Goal: Information Seeking & Learning: Learn about a topic

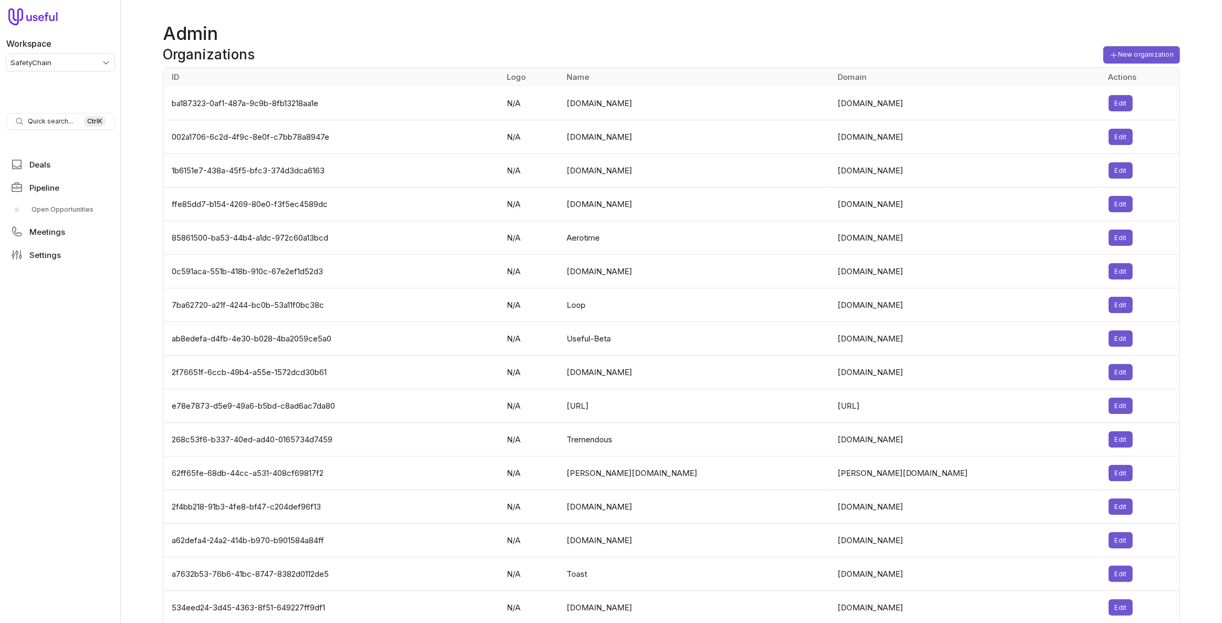
scroll to position [3552, 0]
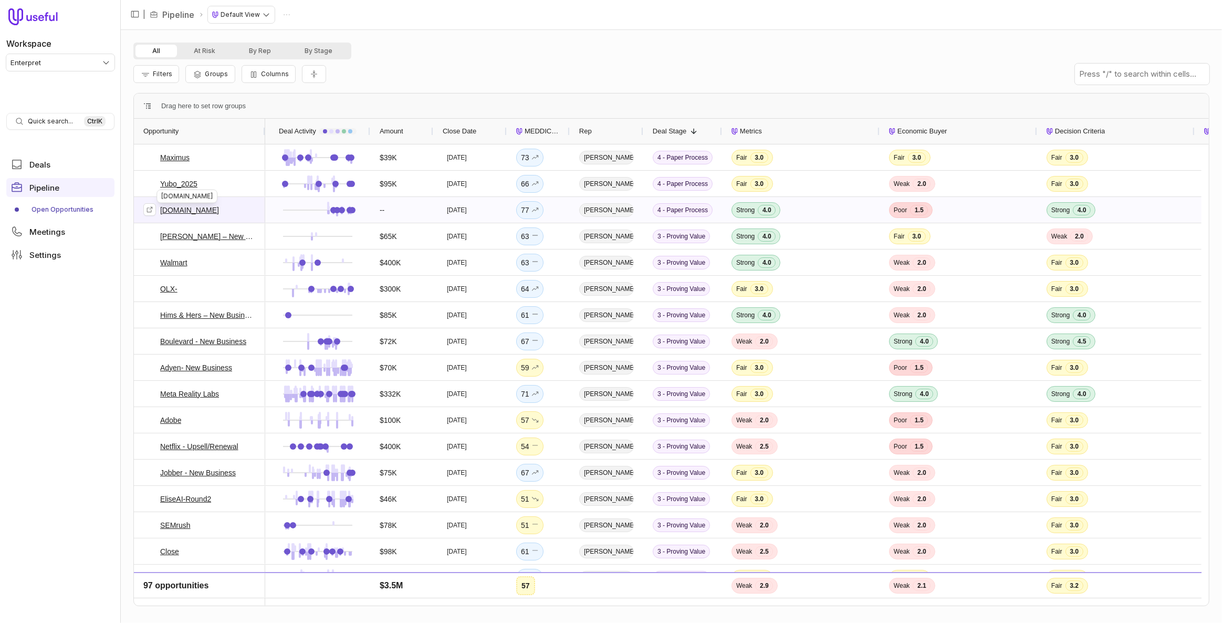
click at [169, 211] on link "Customer.io" at bounding box center [189, 210] width 59 height 13
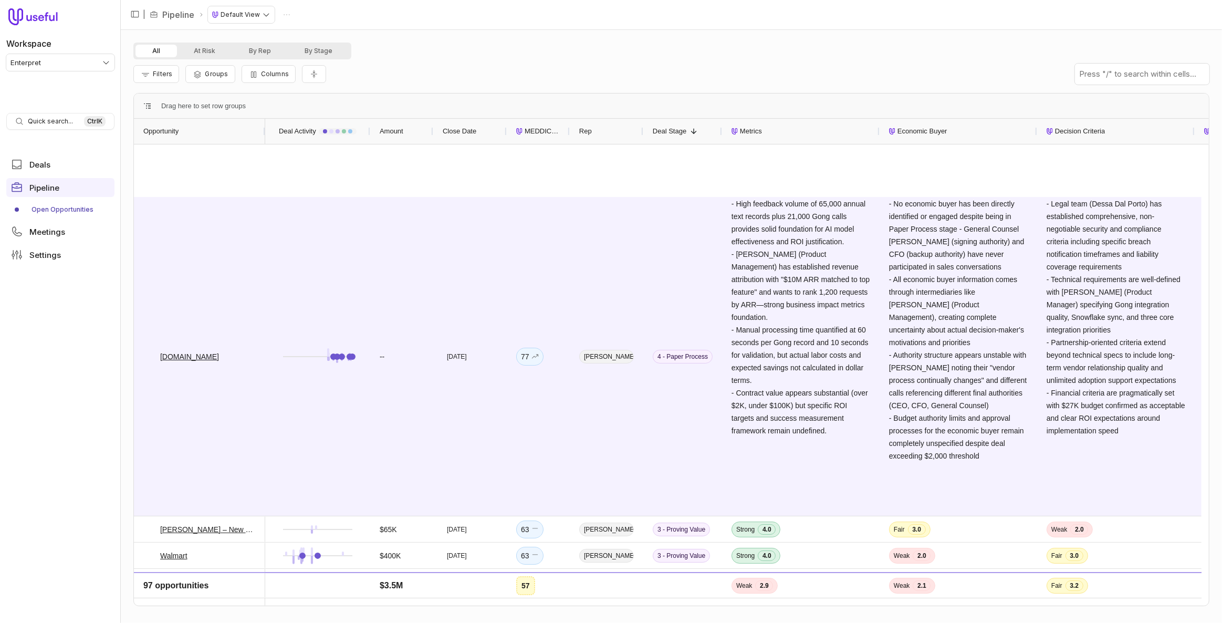
scroll to position [430, 0]
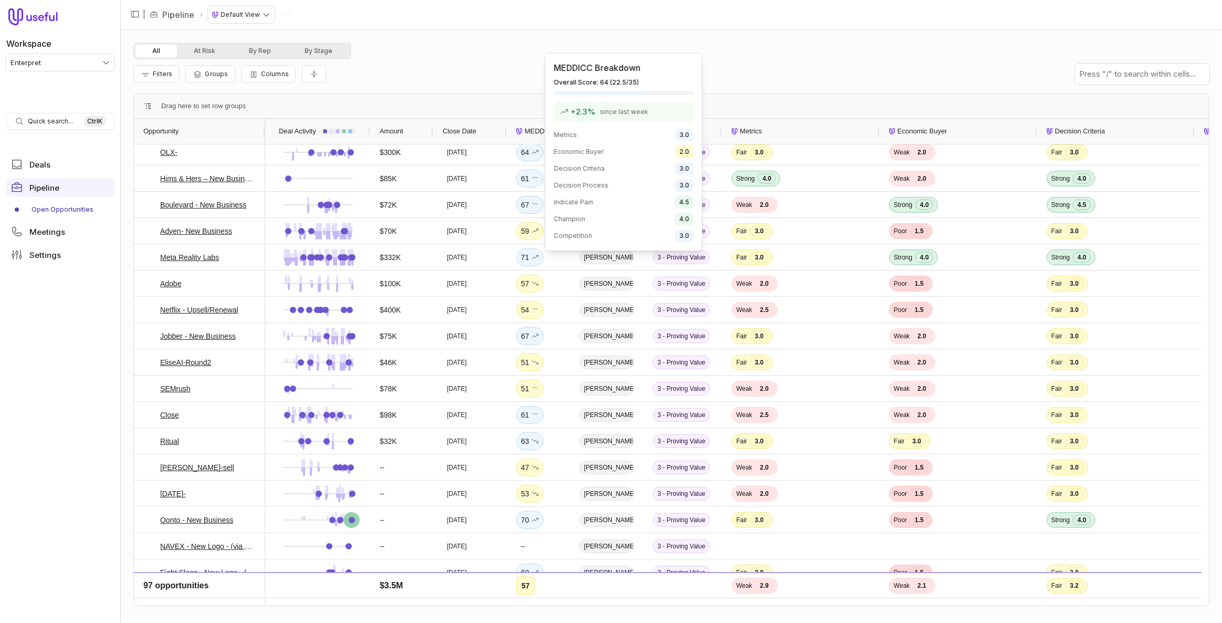
click at [529, 136] on span "MEDDICC Score" at bounding box center [543, 131] width 36 height 13
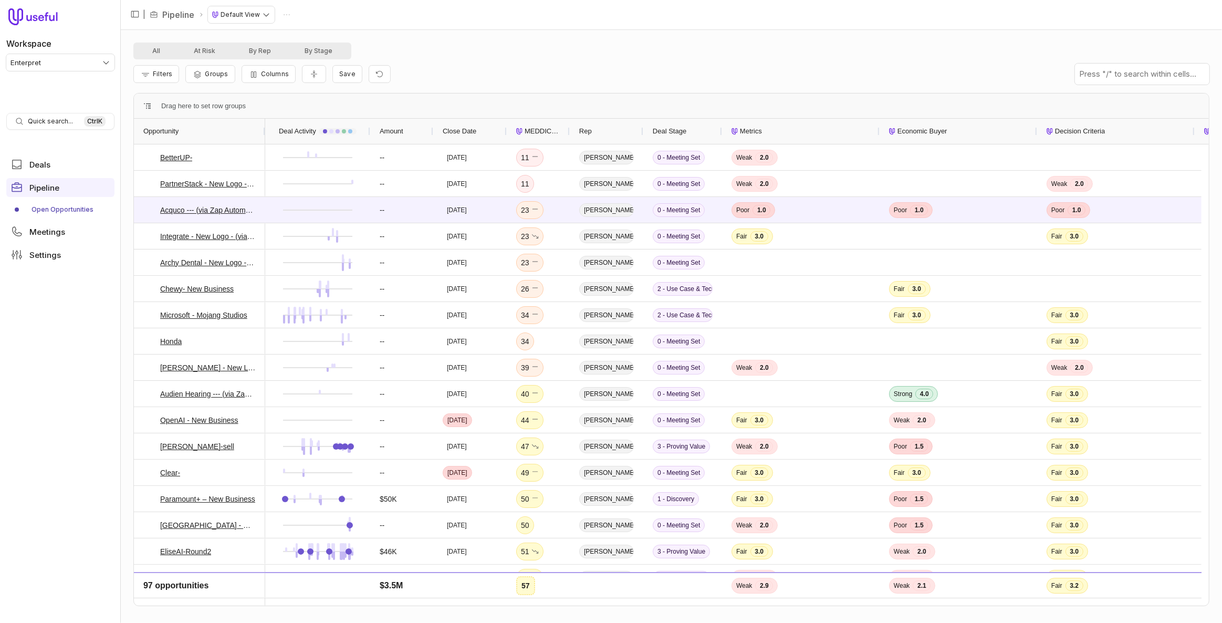
click at [547, 131] on span "MEDDICC Score" at bounding box center [543, 131] width 36 height 13
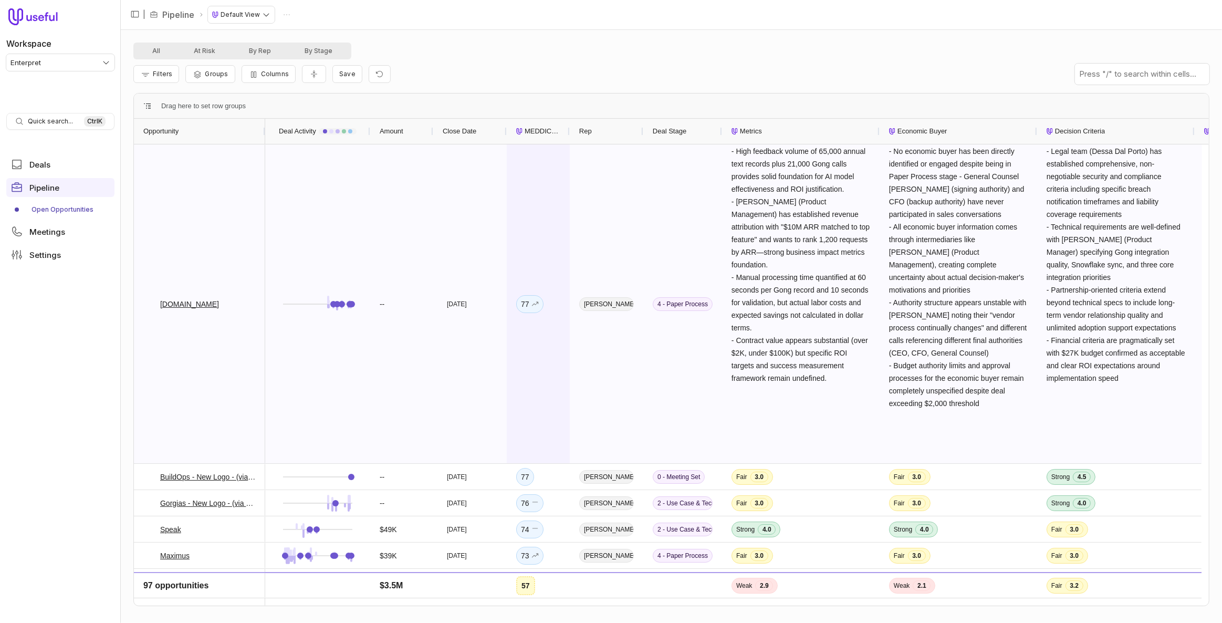
click at [547, 169] on div "77" at bounding box center [538, 303] width 63 height 319
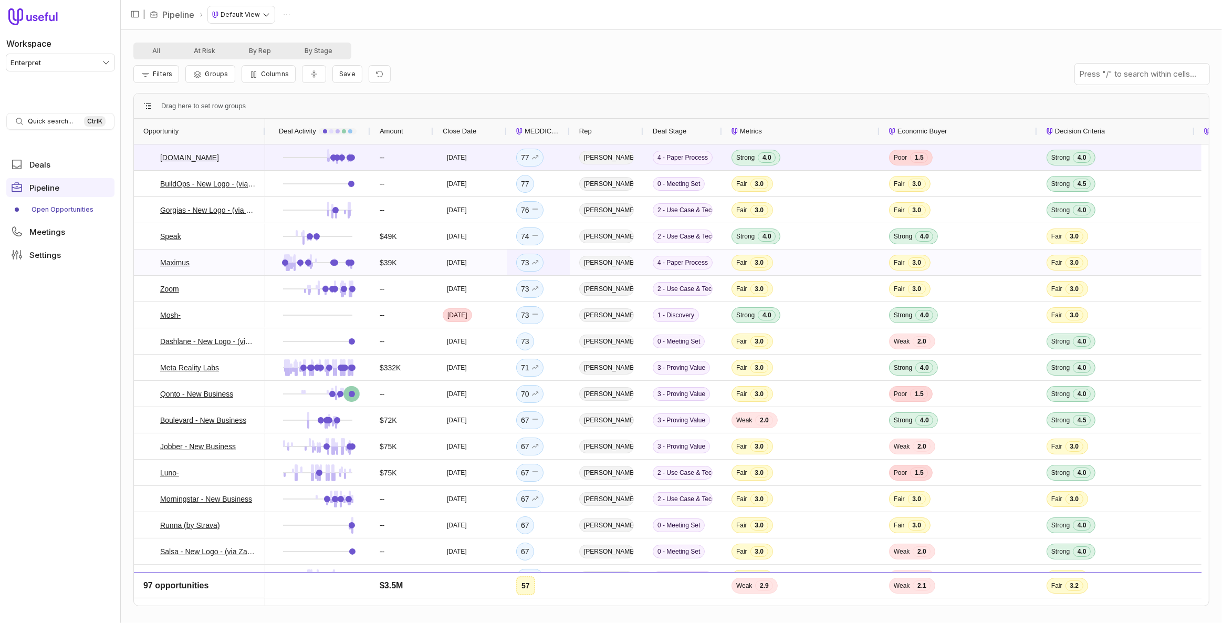
scroll to position [47, 0]
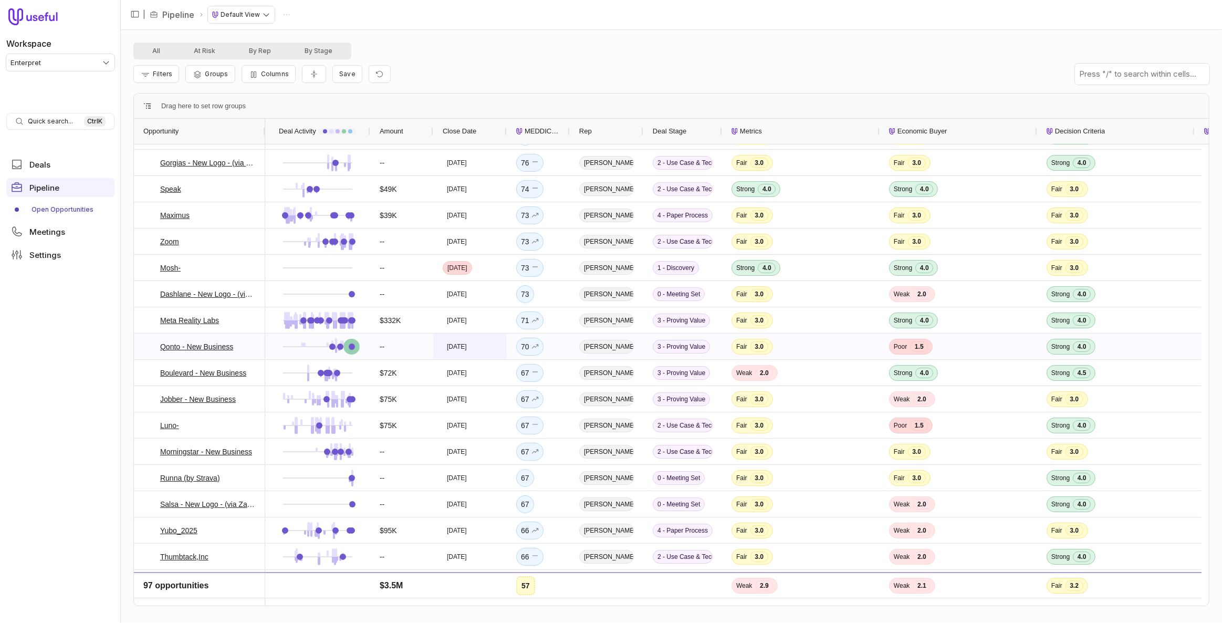
click at [491, 346] on div "Nov 20, 2025" at bounding box center [470, 346] width 74 height 26
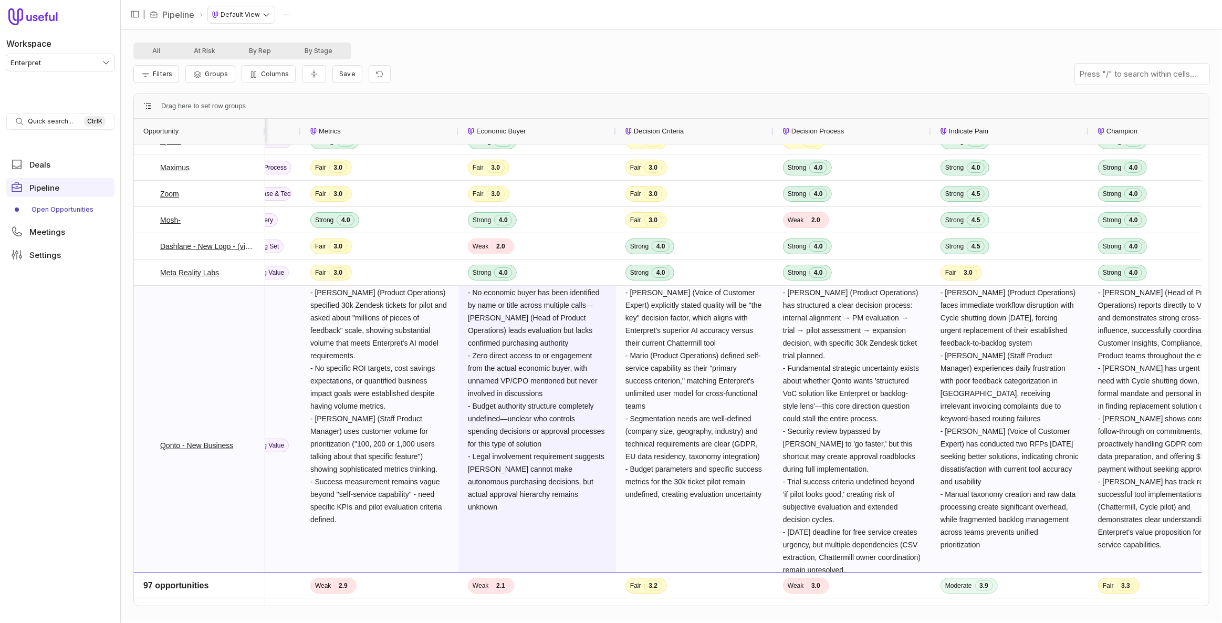
click at [584, 328] on span "- No economic buyer has been identified by name or title across multiple calls—…" at bounding box center [537, 399] width 139 height 223
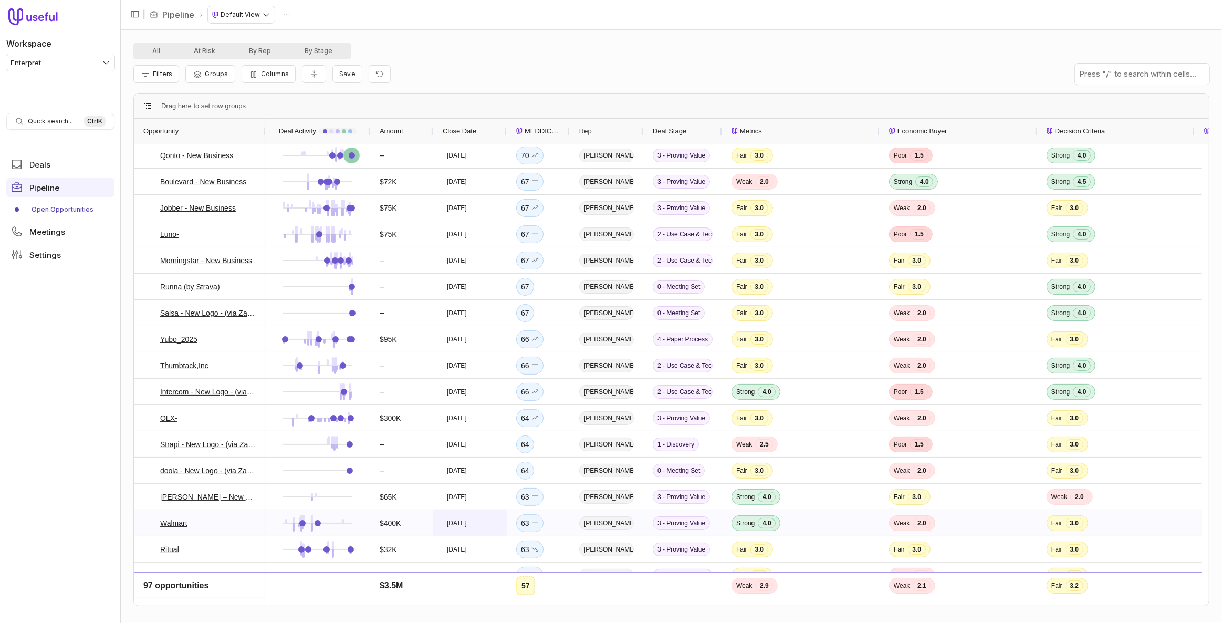
click at [457, 523] on time "Feb 27, 2026" at bounding box center [457, 523] width 20 height 8
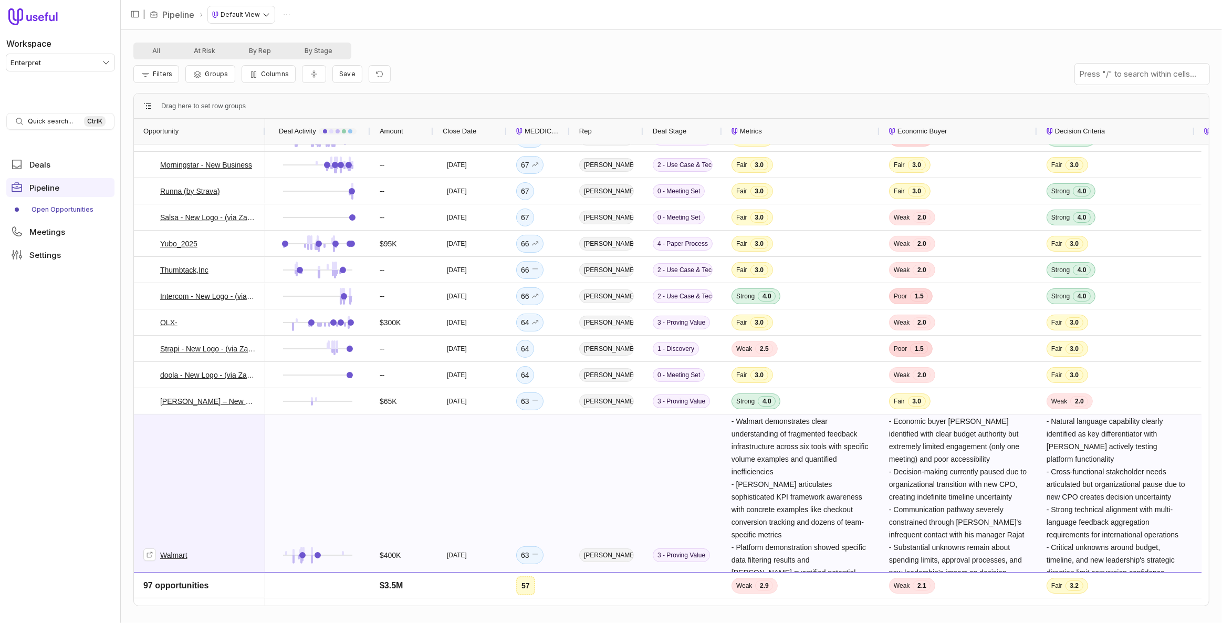
click at [176, 556] on link "Walmart" at bounding box center [173, 555] width 27 height 13
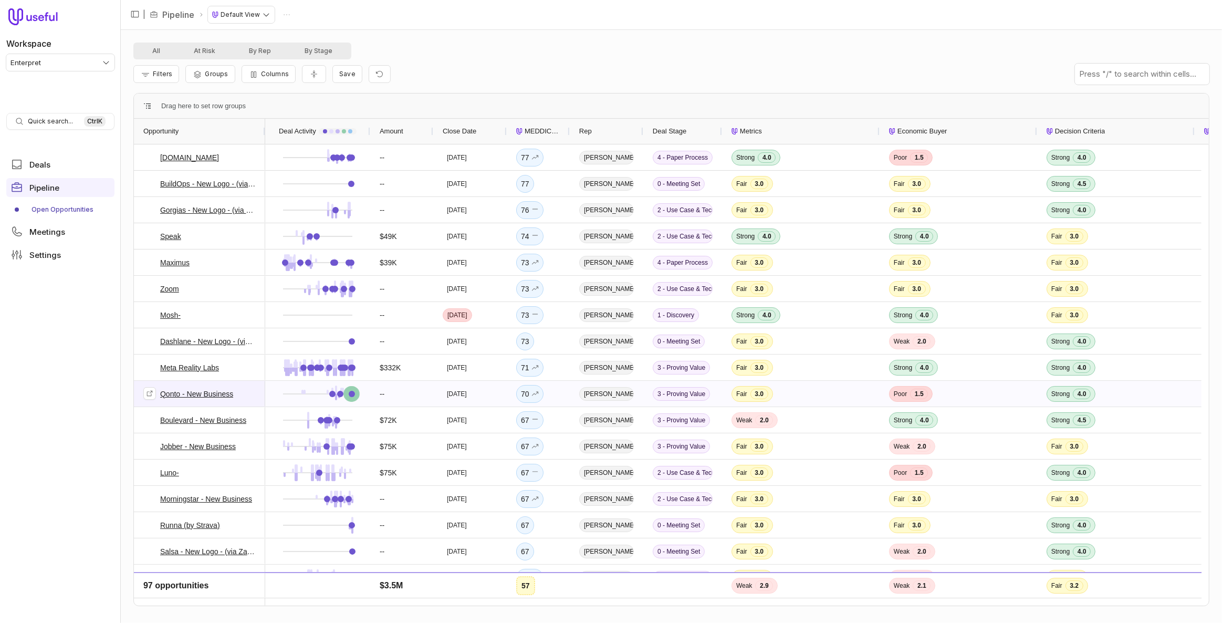
click at [191, 393] on link "Qonto - New Business" at bounding box center [196, 394] width 73 height 13
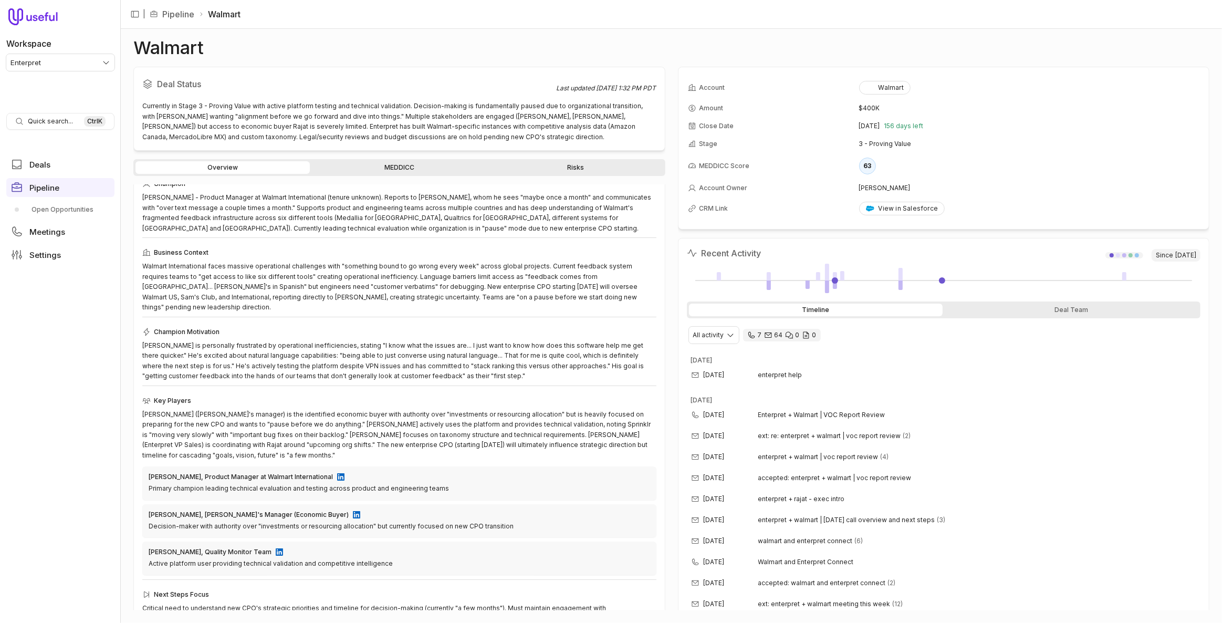
scroll to position [60, 0]
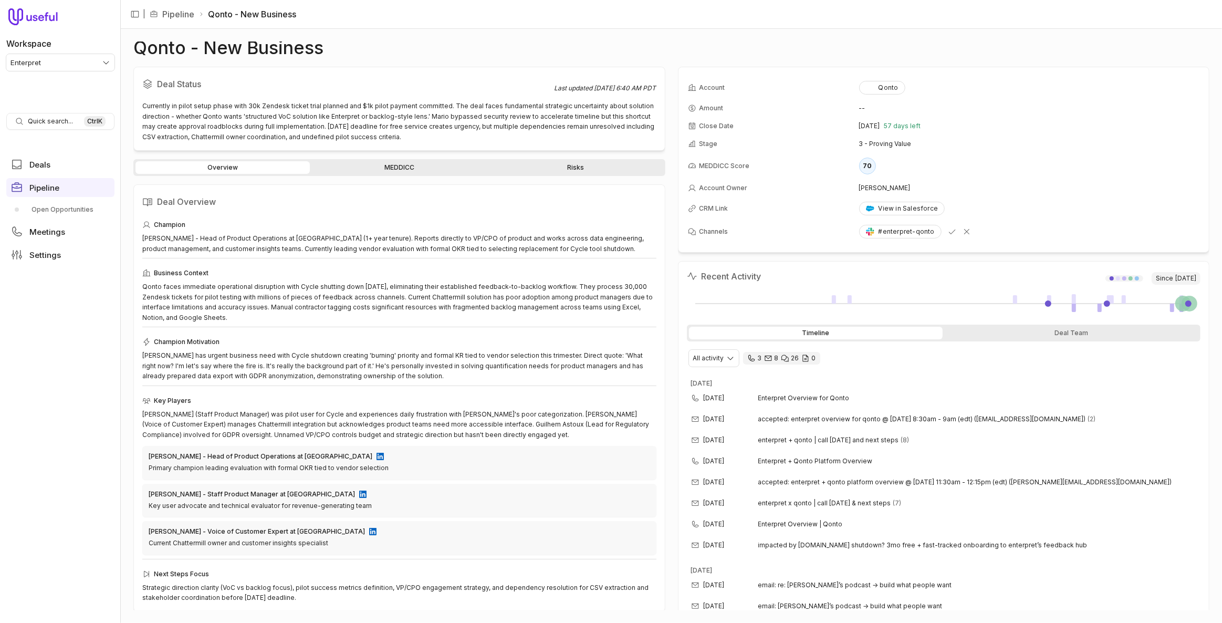
click at [362, 168] on link "MEDDICC" at bounding box center [399, 167] width 174 height 13
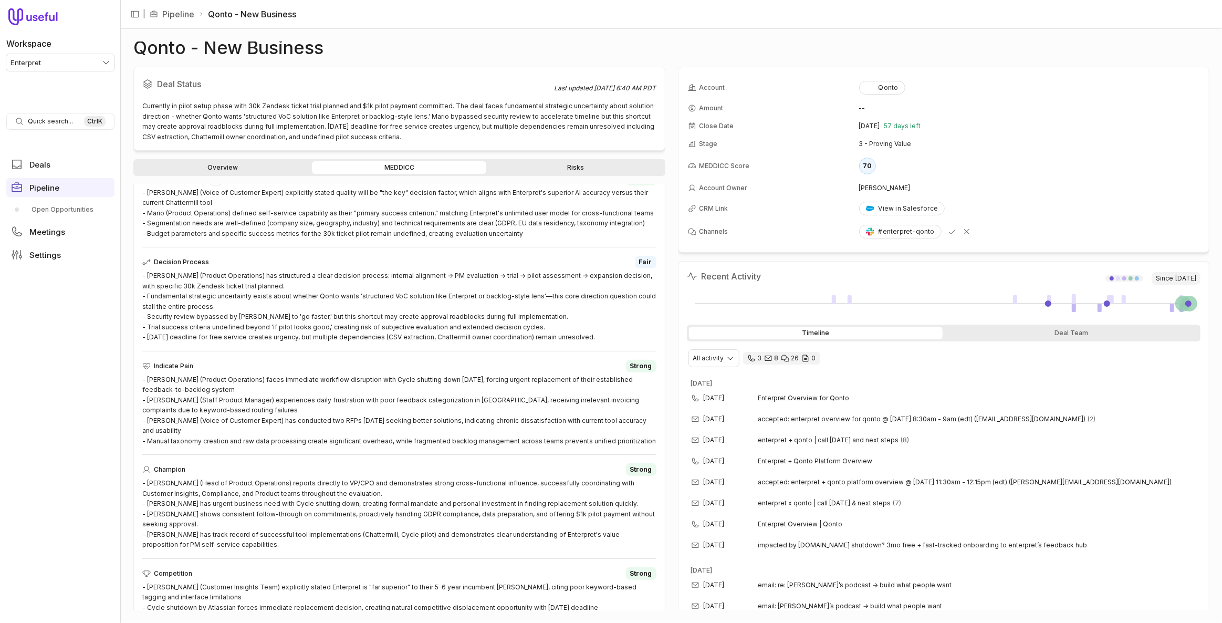
scroll to position [519, 0]
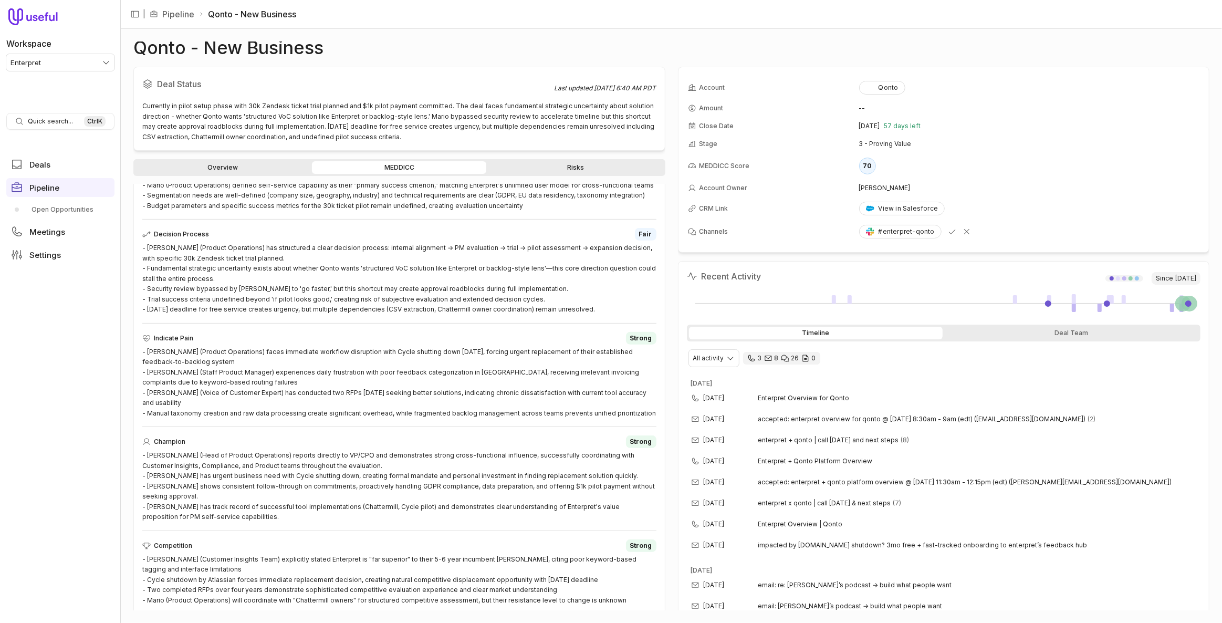
click at [602, 163] on link "Risks" at bounding box center [575, 167] width 174 height 13
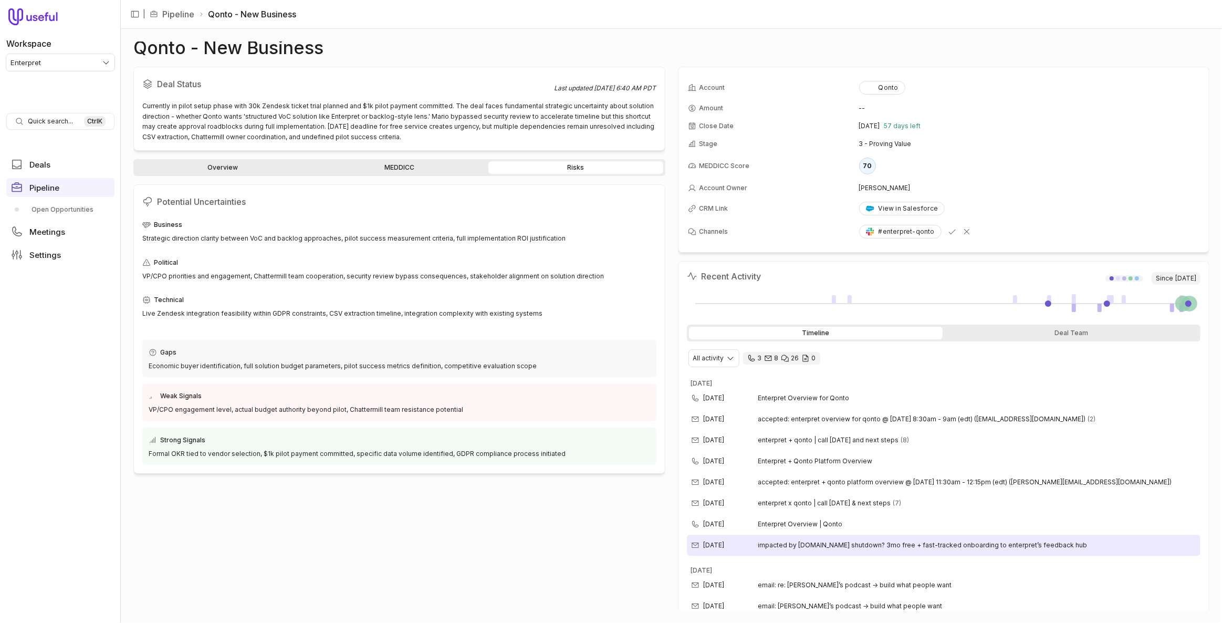
click at [893, 541] on span "impacted by cycle.app shutdown? 3mo free + fast-tracked onboarding to enterpret…" at bounding box center [922, 545] width 329 height 8
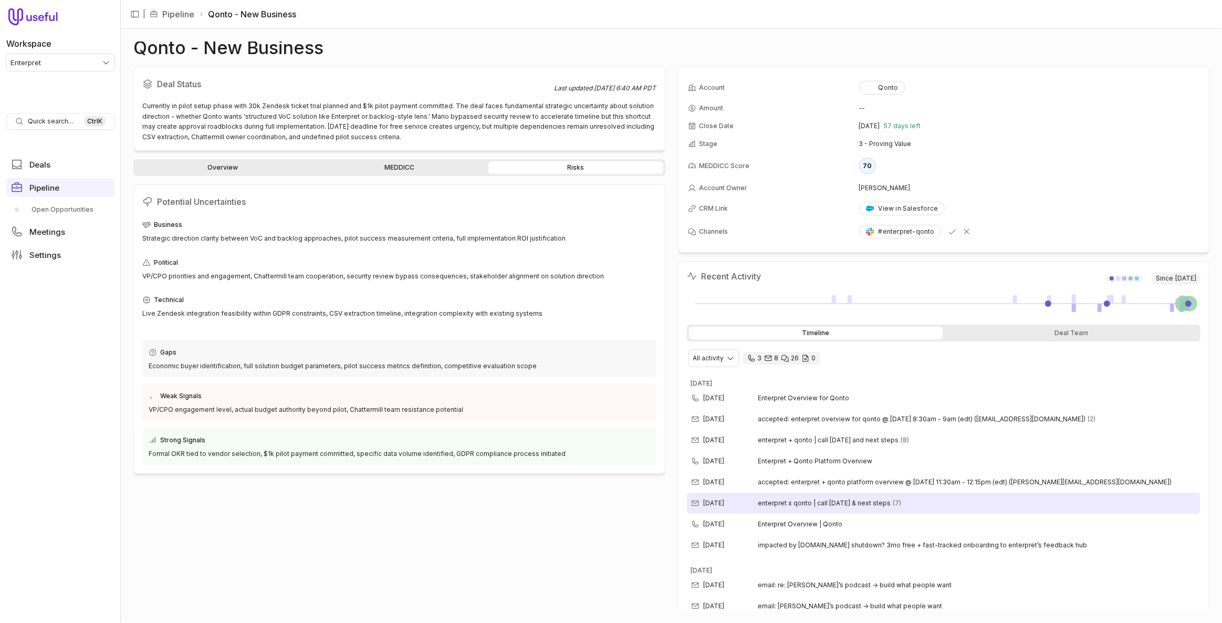
click at [768, 495] on div "Sep 11, 2025 enterpret x qonto | call today & next steps (7)" at bounding box center [944, 503] width 514 height 21
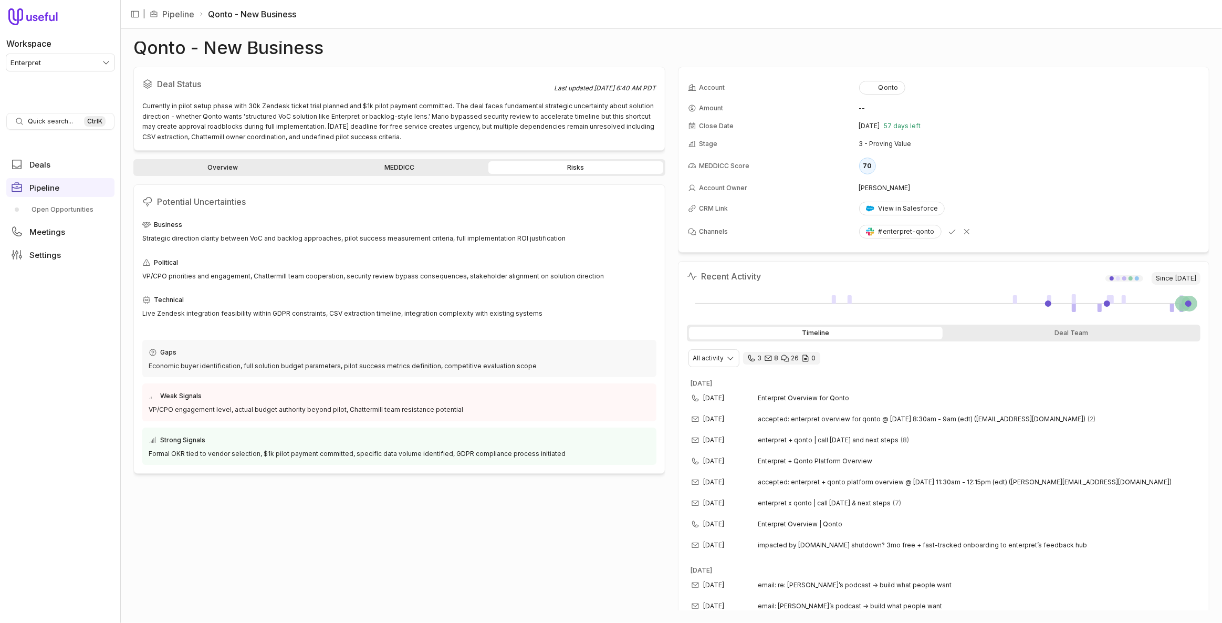
click at [377, 167] on link "MEDDICC" at bounding box center [399, 167] width 174 height 13
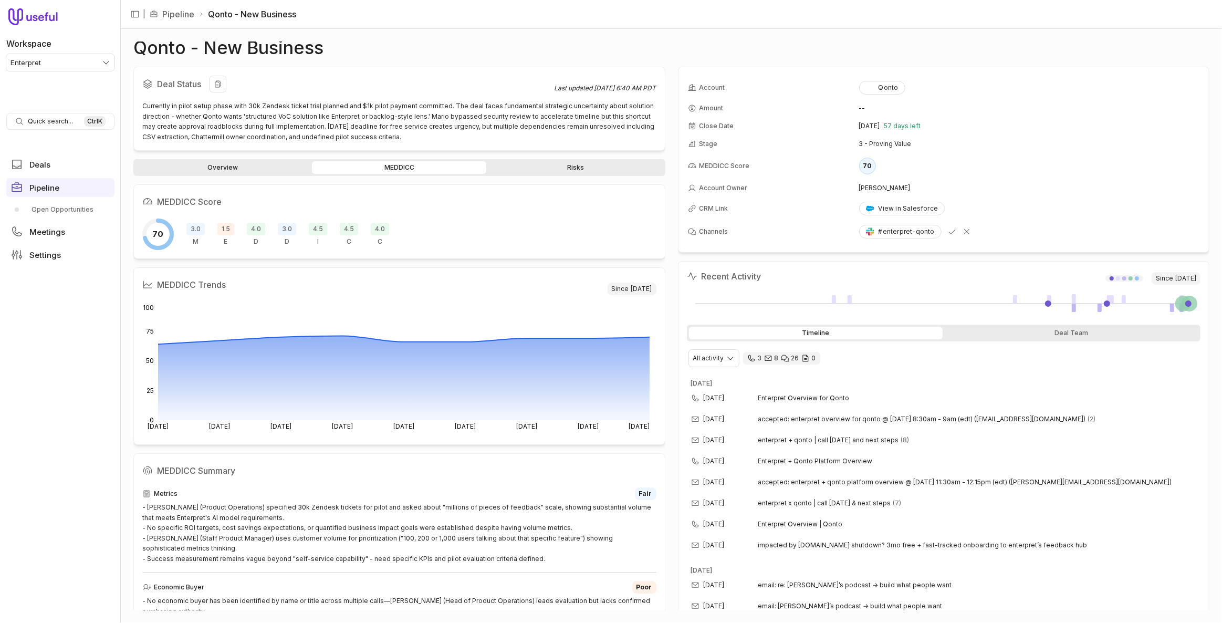
drag, startPoint x: 343, startPoint y: 98, endPoint x: 336, endPoint y: 93, distance: 8.5
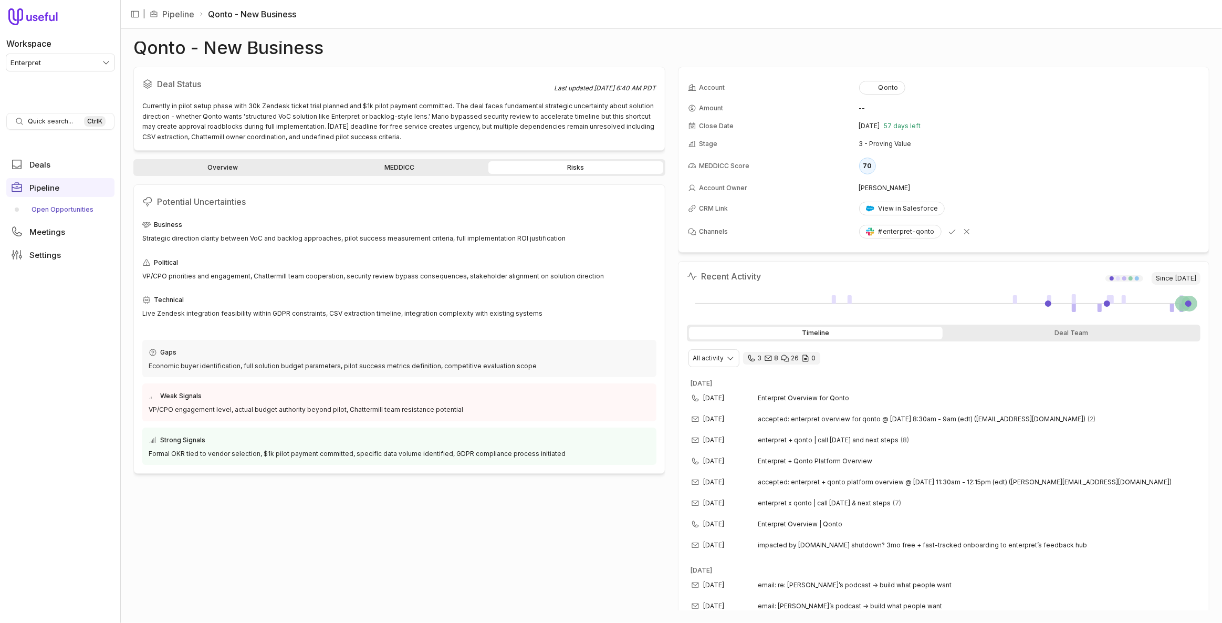
click at [93, 209] on link "Open Opportunities" at bounding box center [60, 209] width 108 height 17
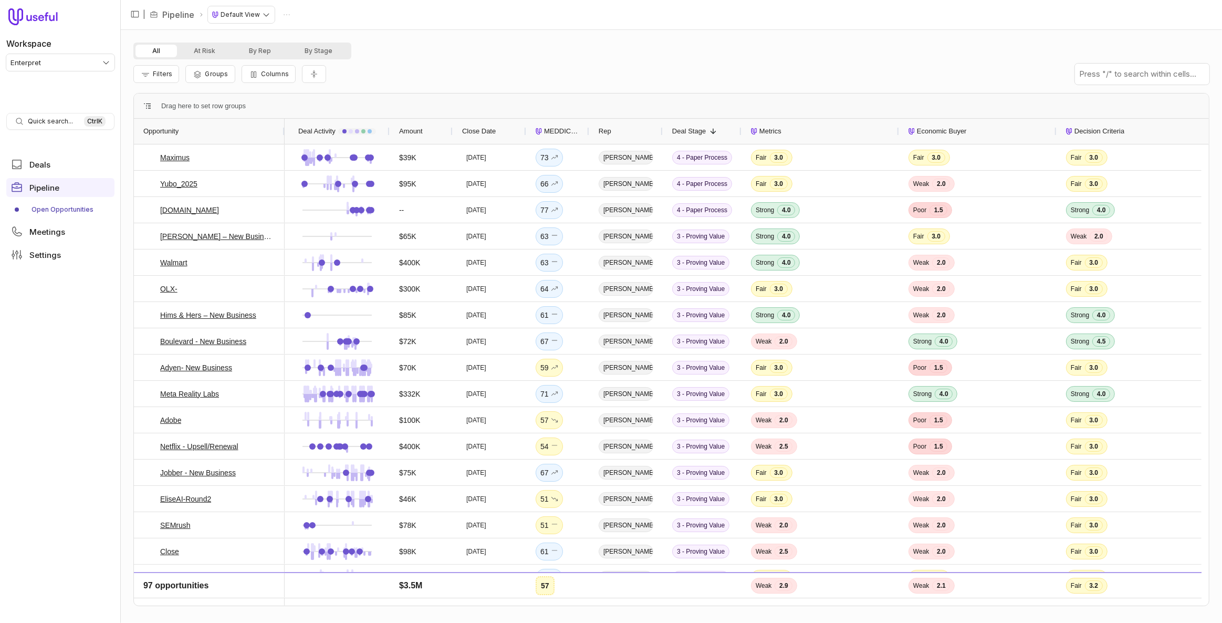
drag, startPoint x: 264, startPoint y: 129, endPoint x: 283, endPoint y: 137, distance: 20.8
click at [283, 137] on div at bounding box center [284, 131] width 4 height 25
click at [416, 395] on div "$332K" at bounding box center [421, 393] width 44 height 25
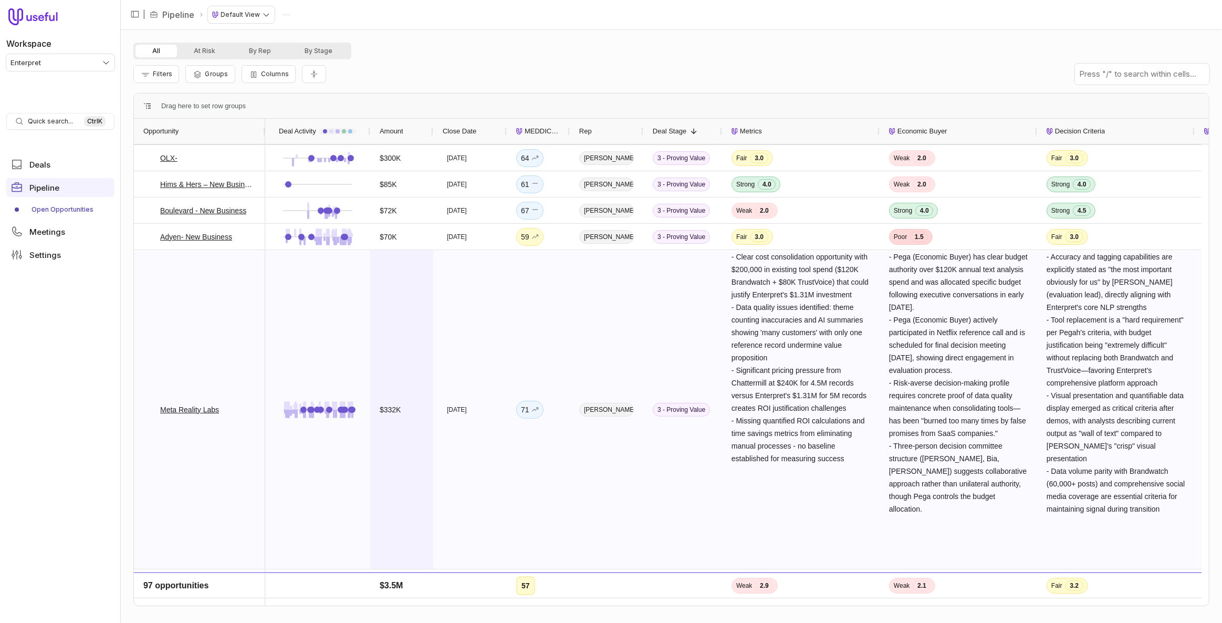
scroll to position [143, 0]
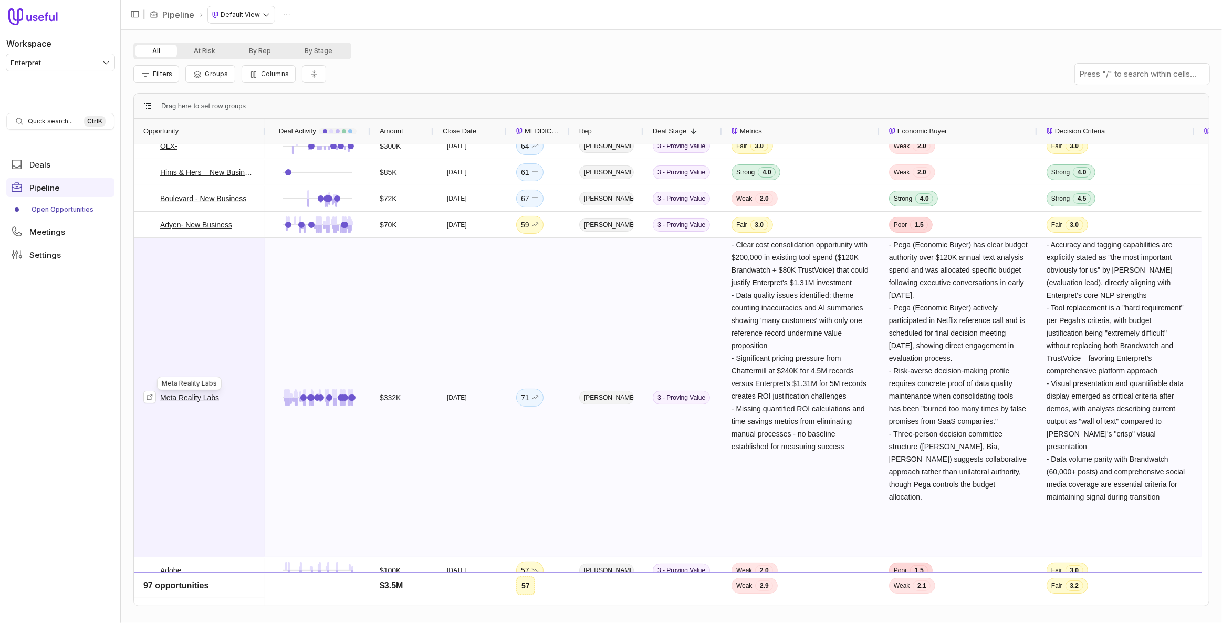
click at [179, 398] on link "Meta Reality Labs" at bounding box center [189, 397] width 59 height 13
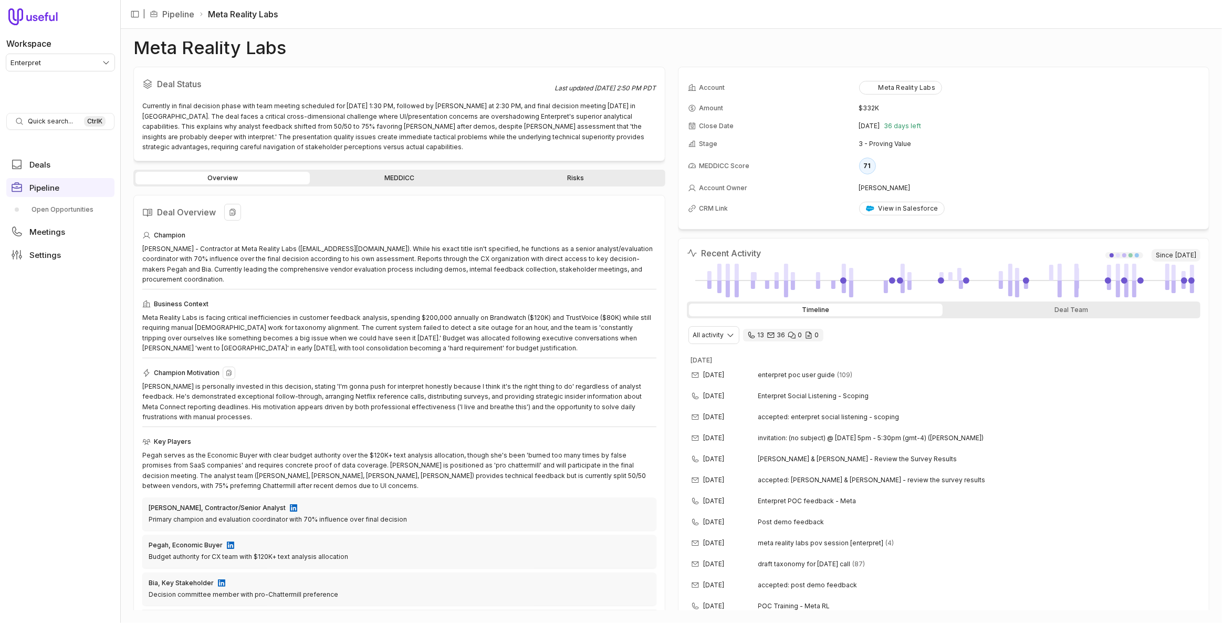
click at [402, 381] on div "[PERSON_NAME] is personally invested in this decision, stating 'I'm gonna push …" at bounding box center [399, 401] width 514 height 41
click at [122, 322] on div "Meta Reality Labs Deal Status Last updated Sep 25, 2025, 2:50 PM PDT Currently …" at bounding box center [671, 326] width 1101 height 594
click at [50, 60] on html "Workspace Enterpret Quick search... Ctrl K Deals Pipeline Open Opportunities Me…" at bounding box center [611, 311] width 1222 height 623
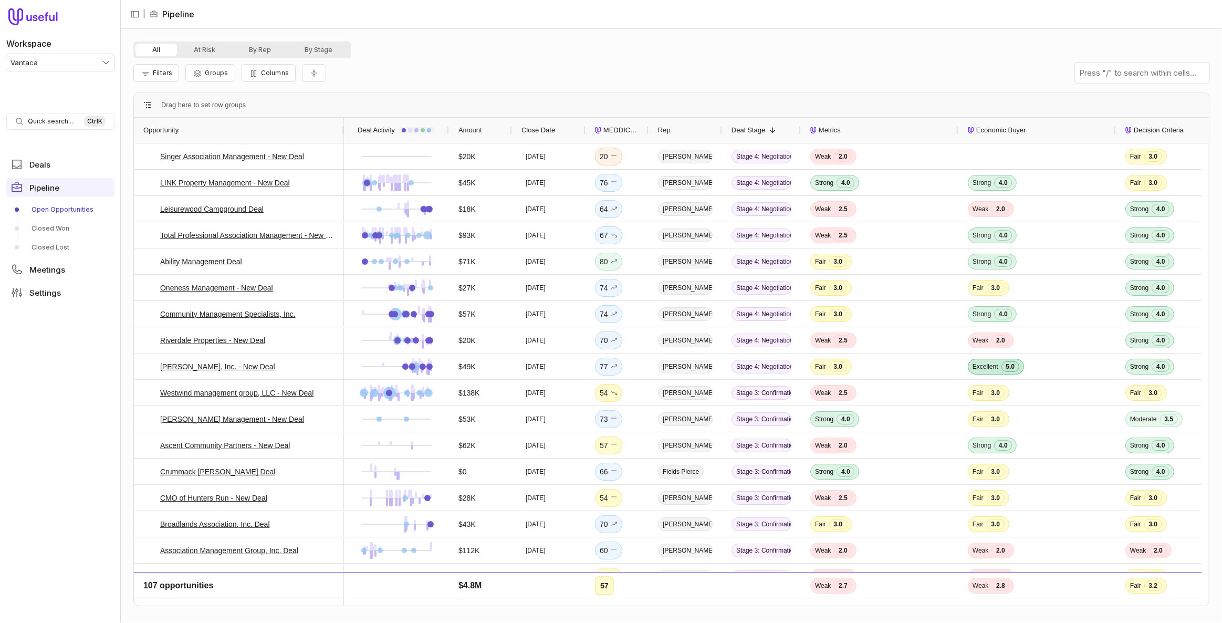
drag, startPoint x: 307, startPoint y: 129, endPoint x: 341, endPoint y: 129, distance: 34.1
click at [341, 129] on div at bounding box center [343, 130] width 4 height 25
click at [468, 134] on span "Amount" at bounding box center [470, 130] width 24 height 13
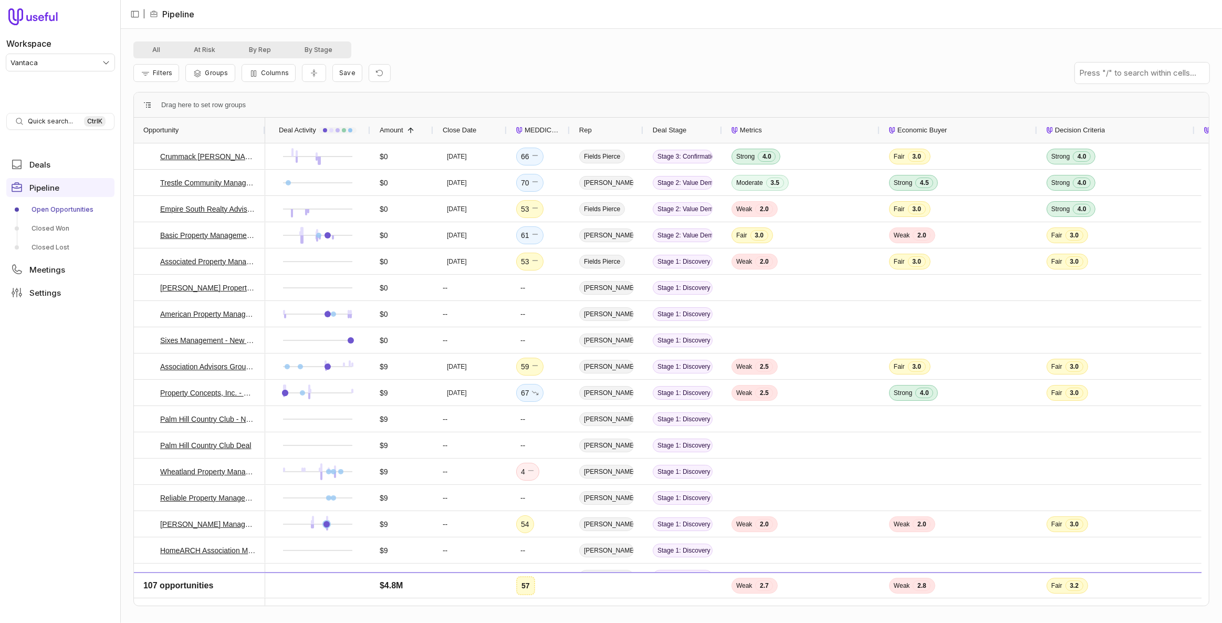
click at [396, 130] on span "Amount" at bounding box center [392, 130] width 24 height 13
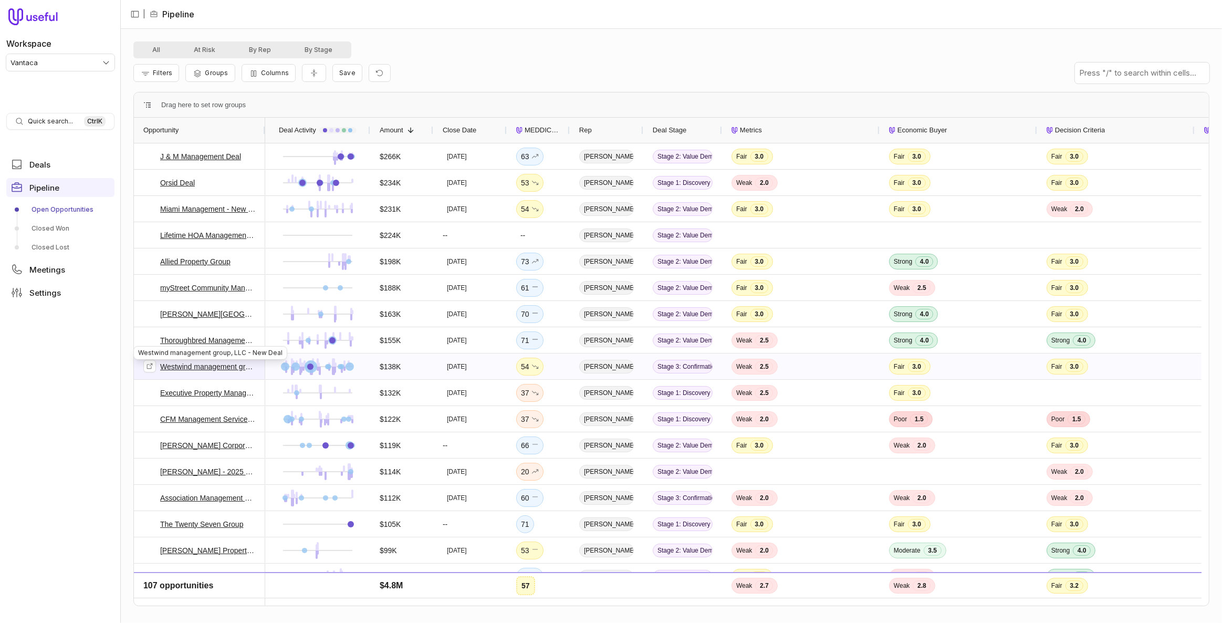
click at [222, 365] on link "Westwind management group, LLC - New Deal" at bounding box center [208, 366] width 96 height 13
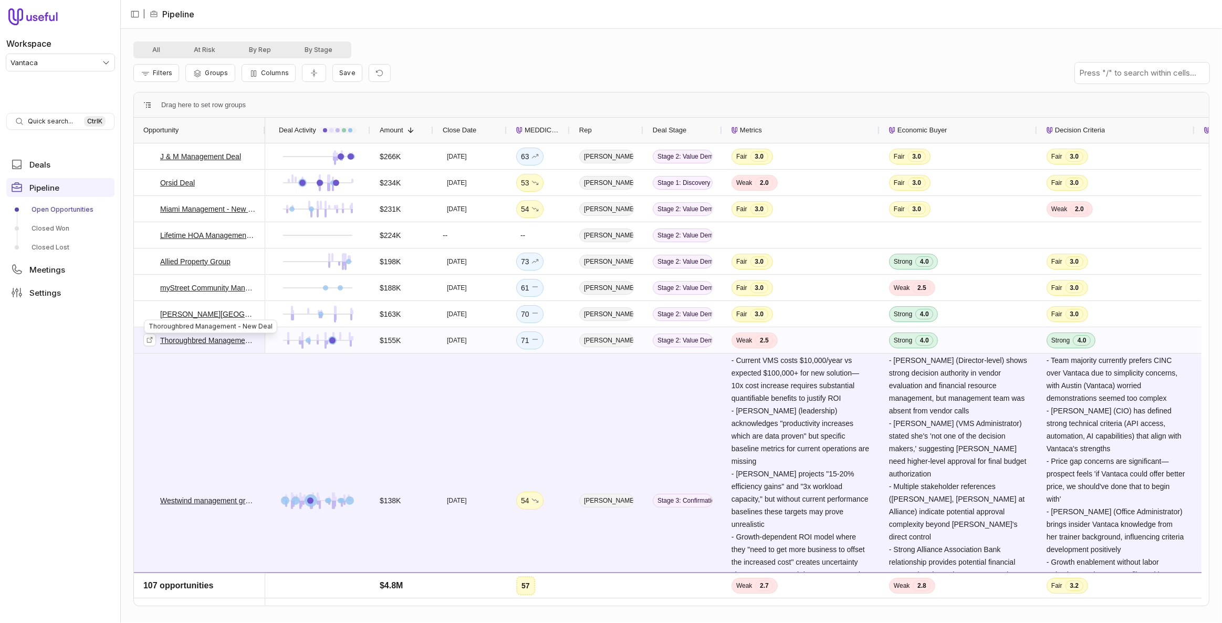
click at [216, 339] on link "Thoroughbred Management - New Deal" at bounding box center [208, 340] width 96 height 13
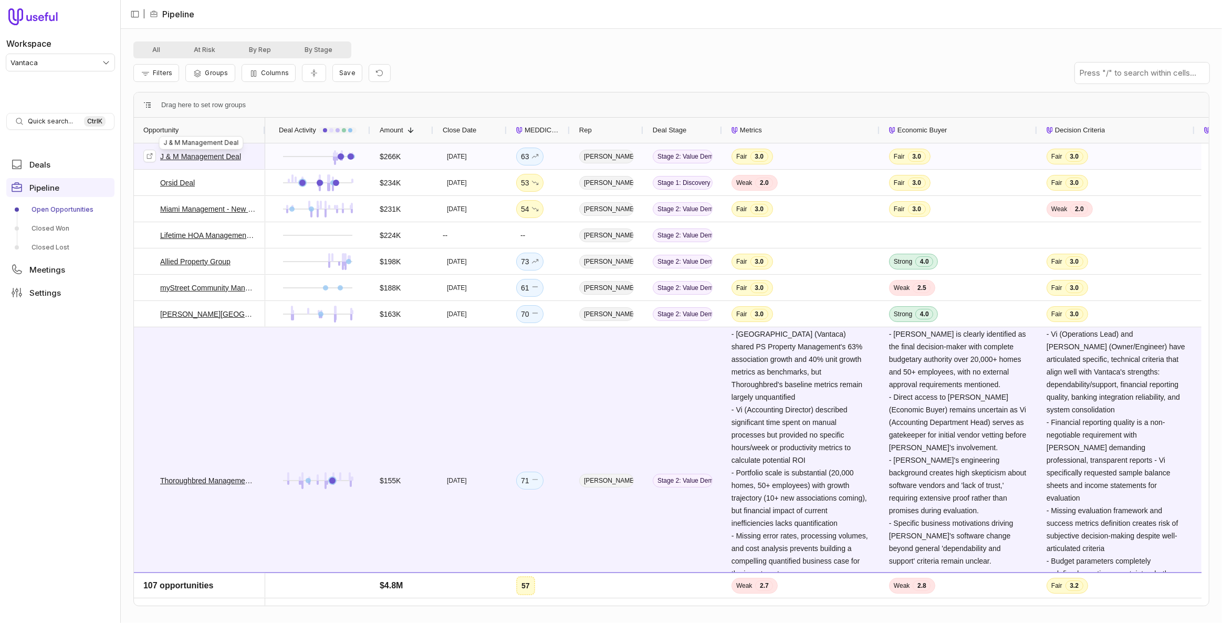
click at [184, 158] on link "J & M Management Deal" at bounding box center [200, 156] width 81 height 13
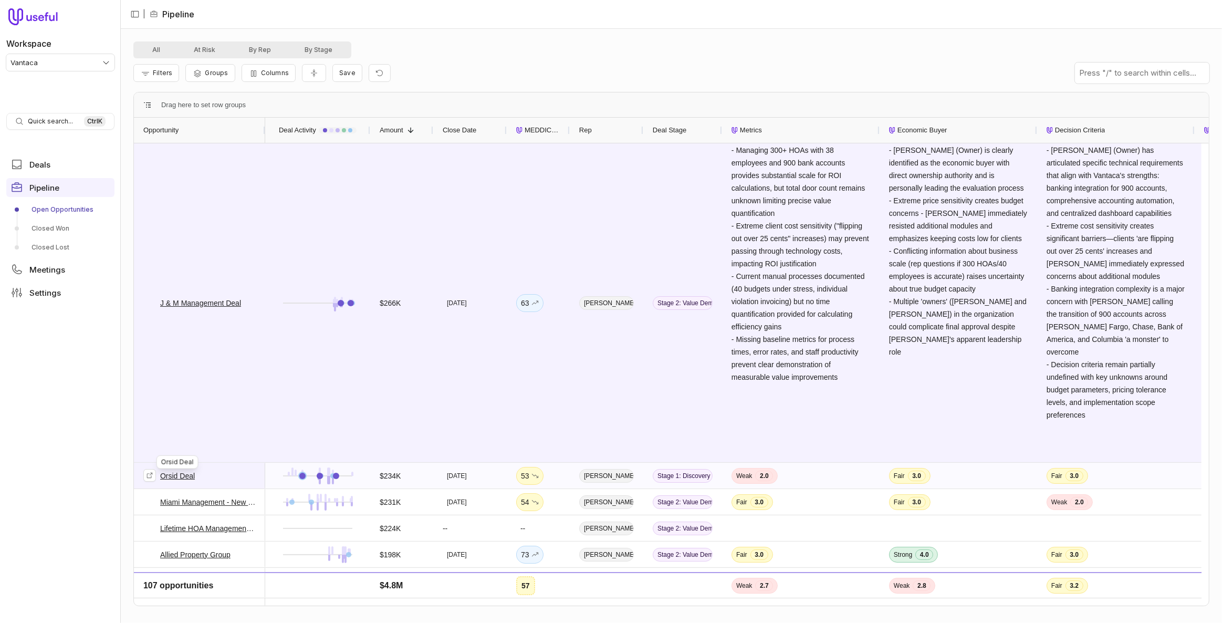
click at [177, 474] on link "Orsid Deal" at bounding box center [177, 475] width 35 height 13
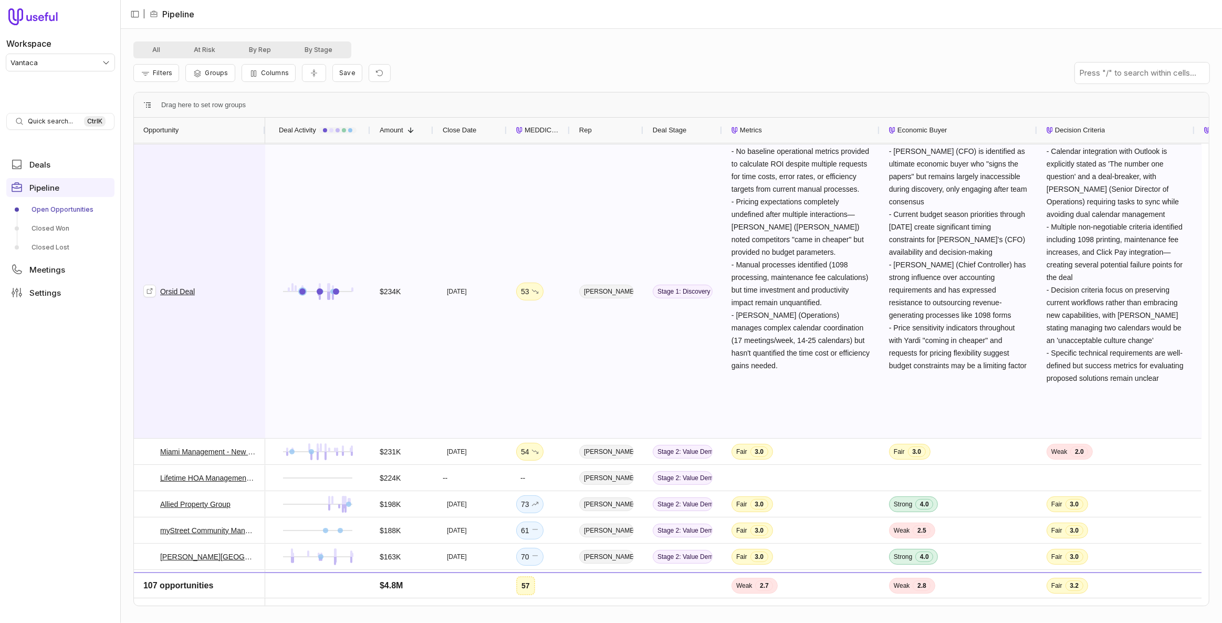
scroll to position [334, 0]
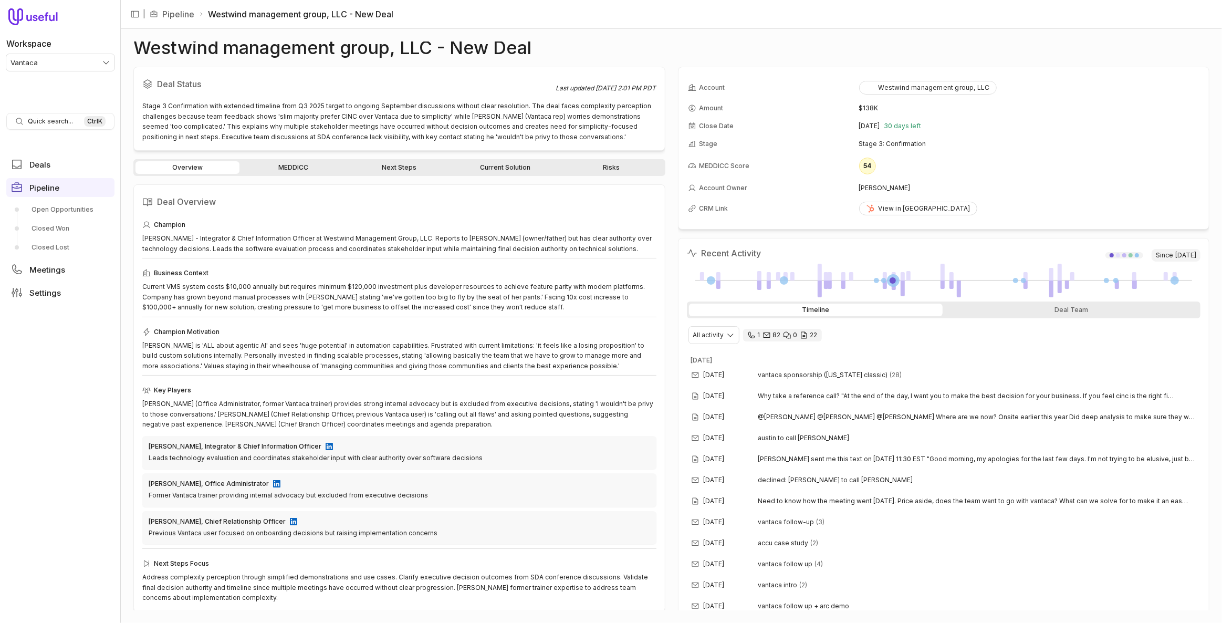
click at [412, 162] on link "Next Steps" at bounding box center [399, 167] width 104 height 13
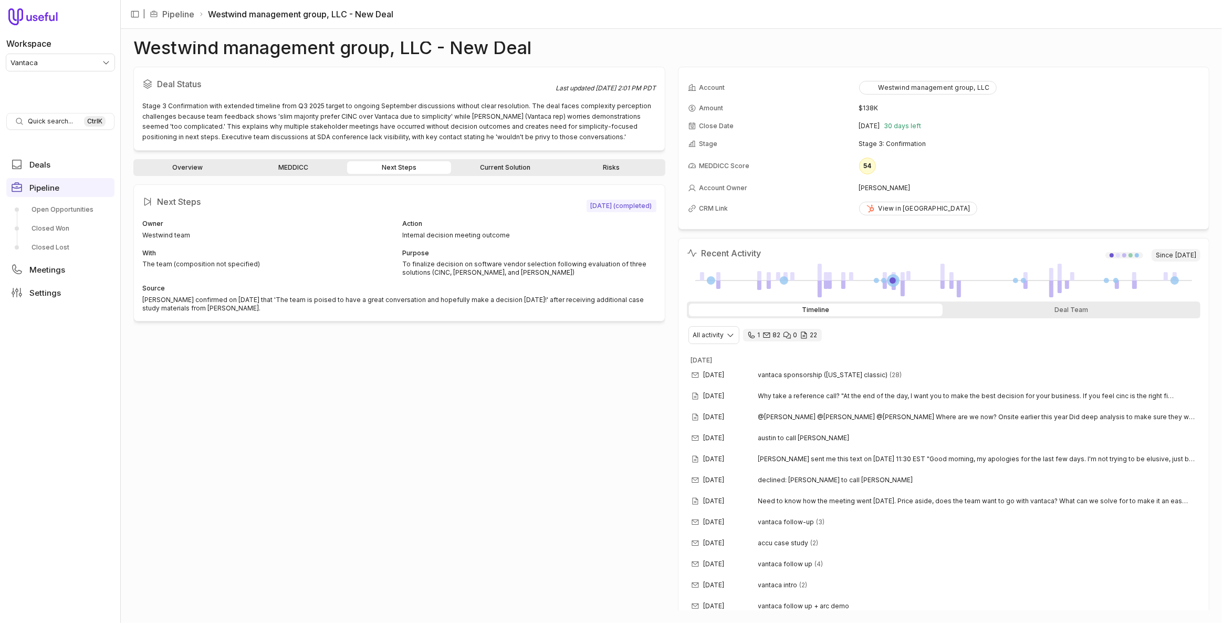
click at [320, 255] on div "With" at bounding box center [269, 253] width 254 height 11
click at [323, 254] on div "With" at bounding box center [269, 253] width 254 height 11
click at [464, 170] on link "Current Solution" at bounding box center [505, 167] width 104 height 13
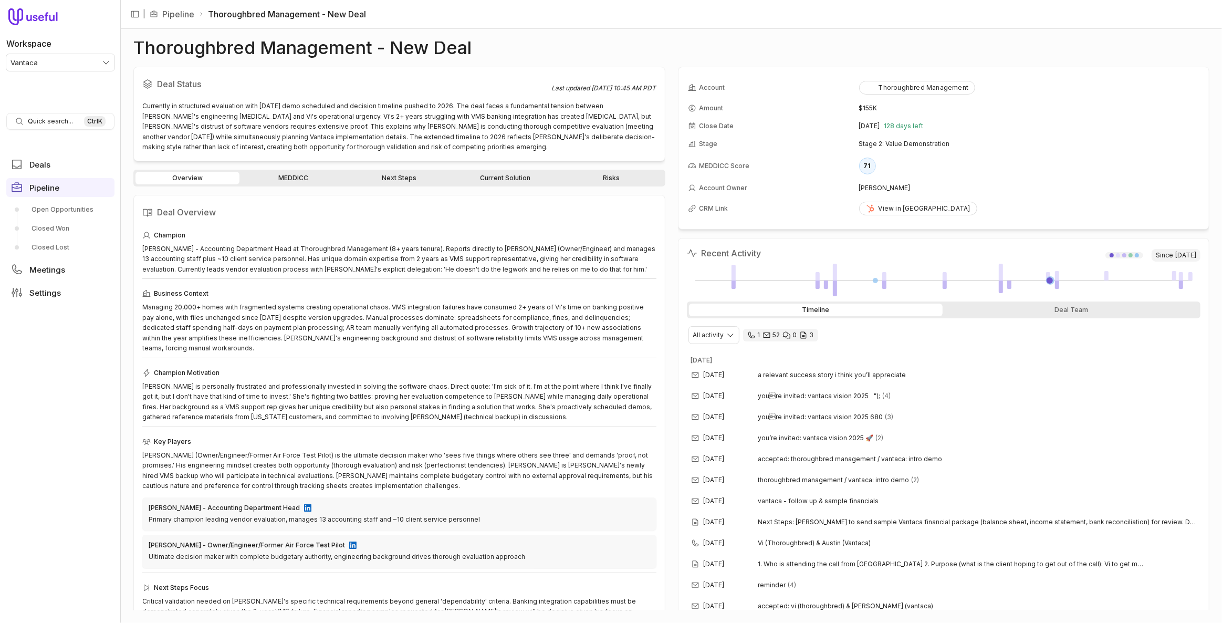
click at [392, 180] on link "Next Steps" at bounding box center [399, 178] width 104 height 13
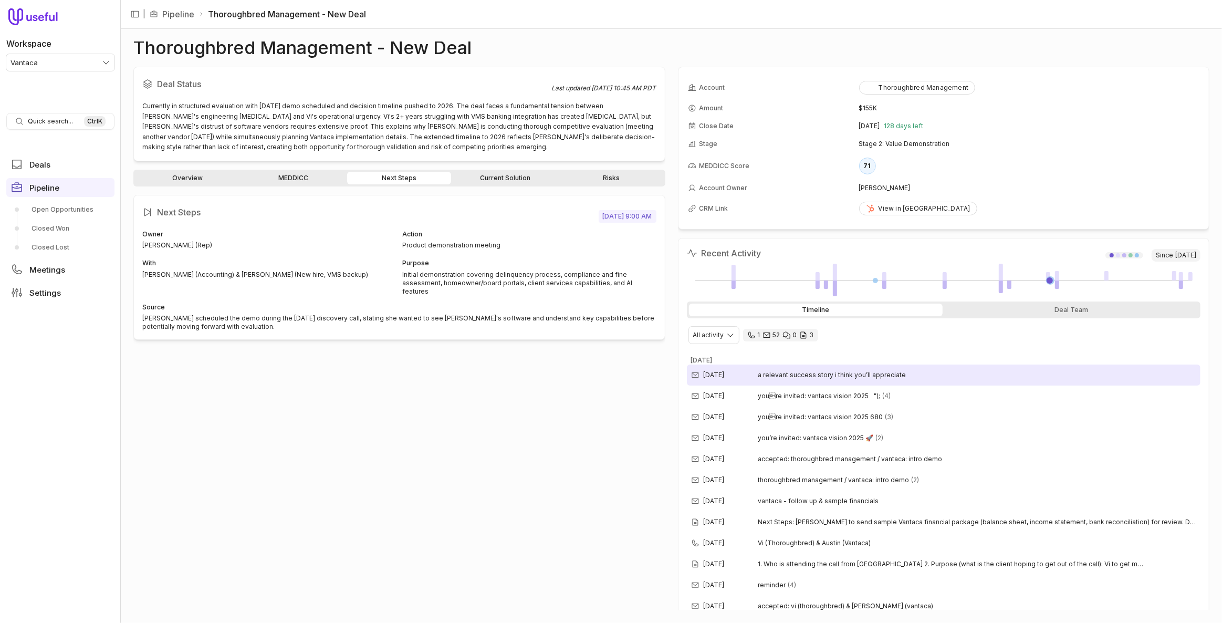
click at [919, 373] on div "[DATE] a relevant success story i think you’ll appreciate" at bounding box center [944, 374] width 514 height 21
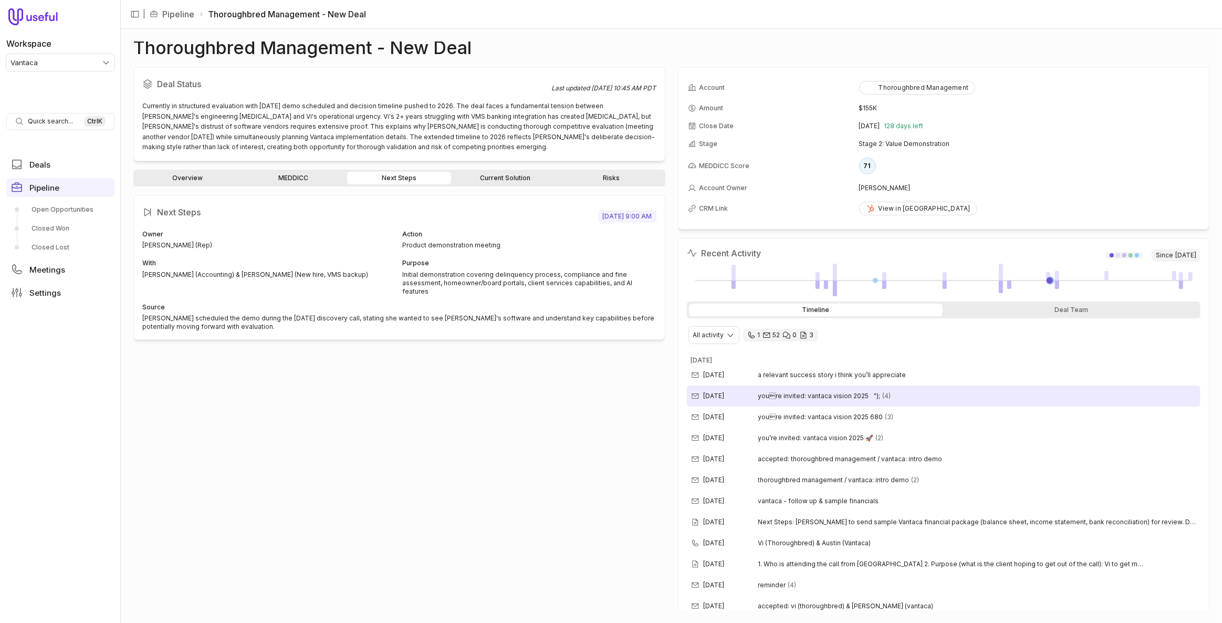
click at [922, 391] on div "[DATE] youre invited: vantaca vision 2025  "); (4)" at bounding box center [944, 395] width 514 height 21
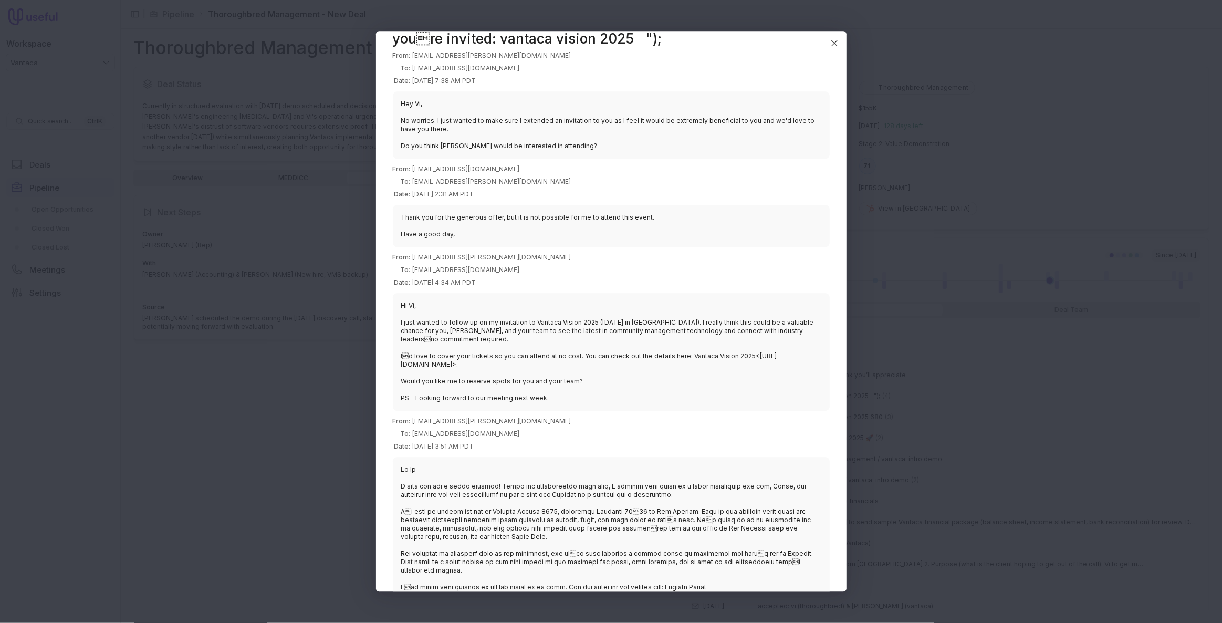
scroll to position [69, 0]
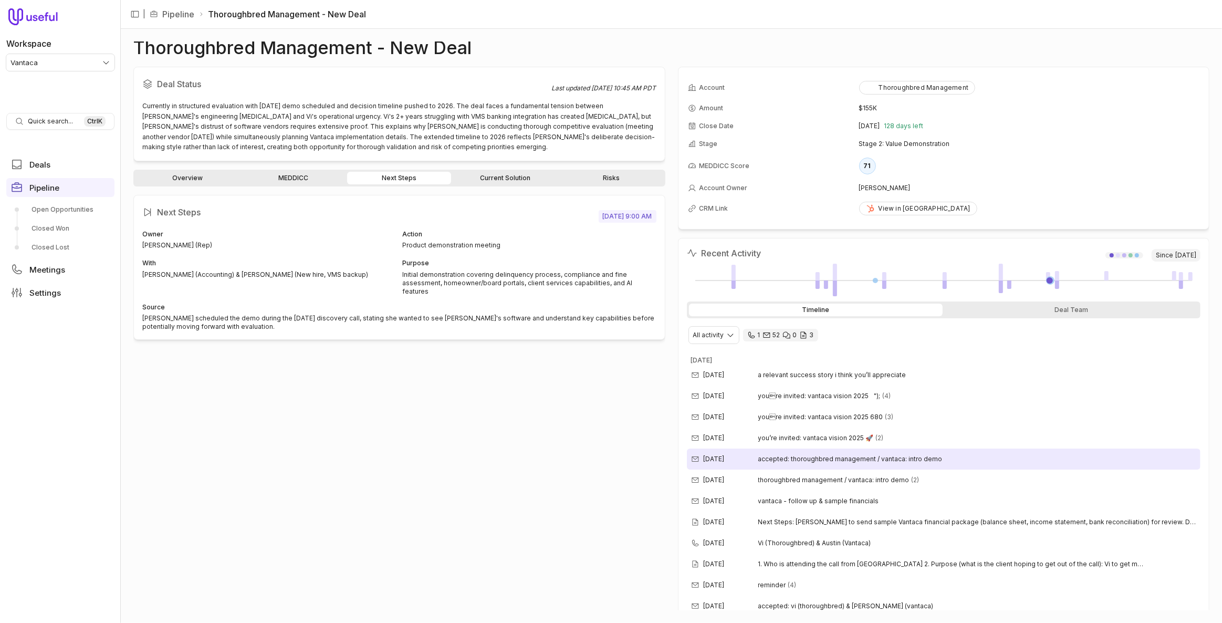
click at [997, 452] on div "Sep 9, 2025 accepted: thoroughbred management / vantaca: intro demo" at bounding box center [944, 458] width 514 height 21
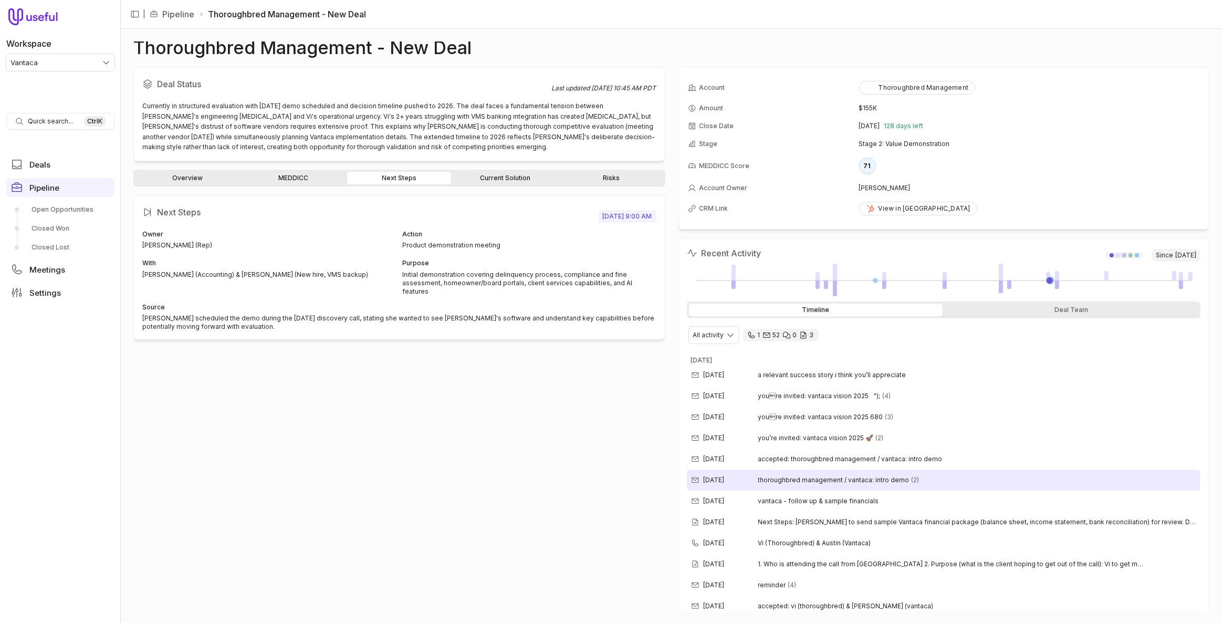
click at [993, 474] on div "Sep 9, 2025 thoroughbred management / vantaca: intro demo (2)" at bounding box center [944, 479] width 514 height 21
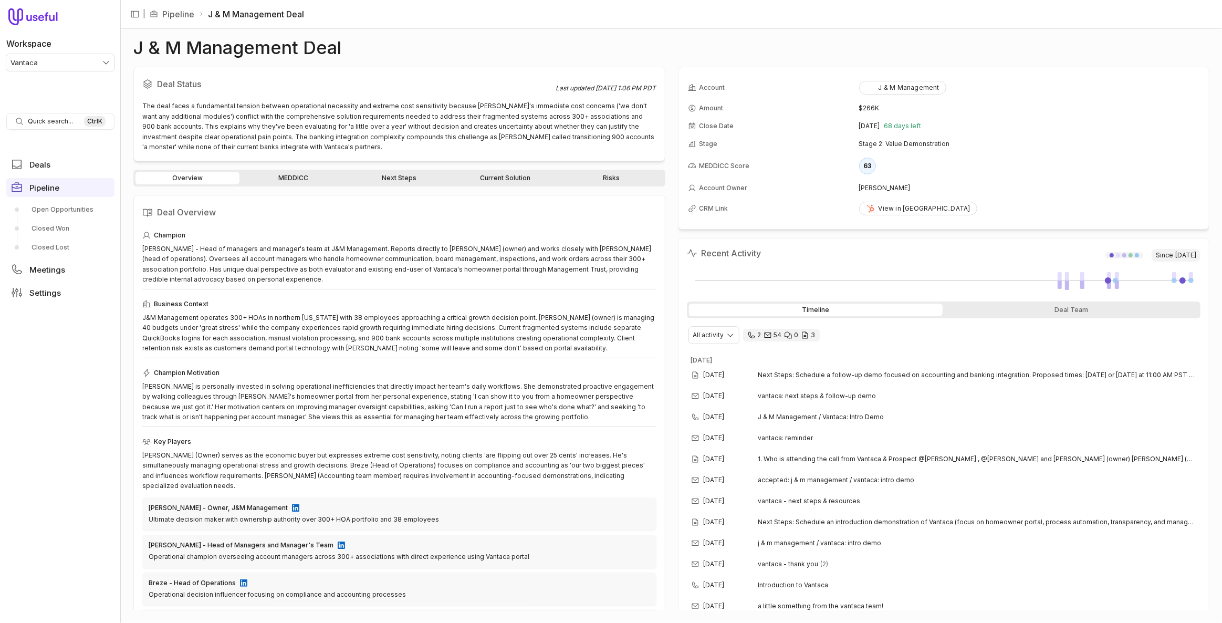
click at [397, 180] on link "Next Steps" at bounding box center [399, 178] width 104 height 13
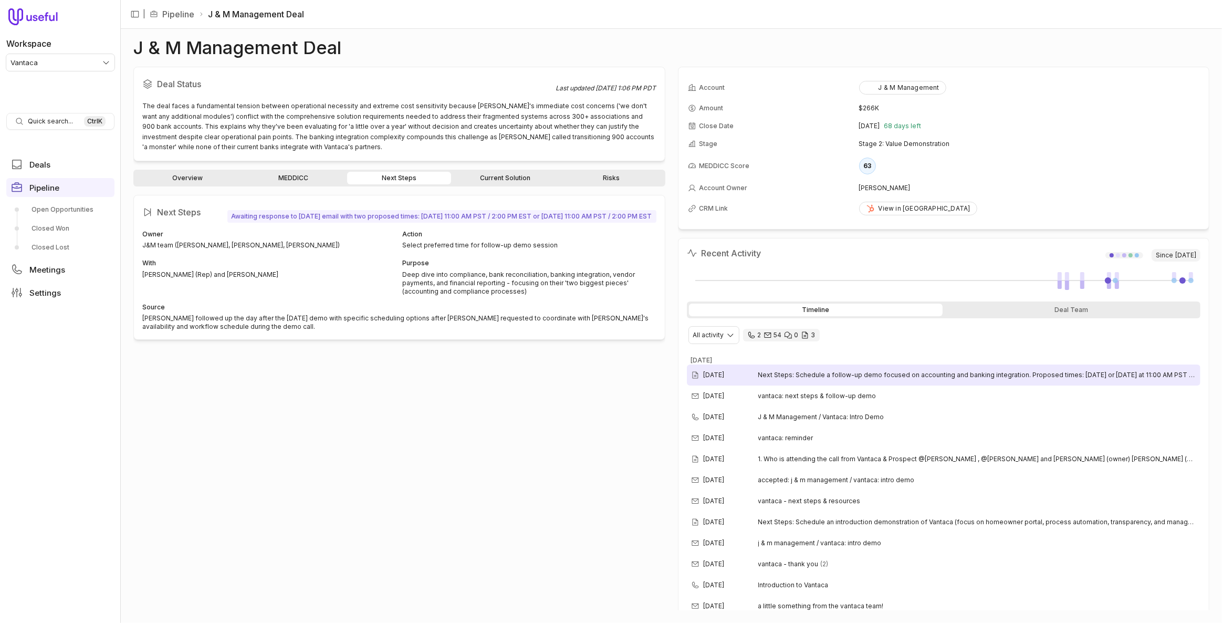
click at [835, 376] on span "Next Steps: Schedule a follow-up demo focused on accounting and banking integra…" at bounding box center [977, 375] width 438 height 8
click at [303, 149] on div "The deal faces a fundamental tension between operational necessity and extreme …" at bounding box center [399, 126] width 514 height 51
click at [504, 183] on link "Current Solution" at bounding box center [505, 178] width 104 height 13
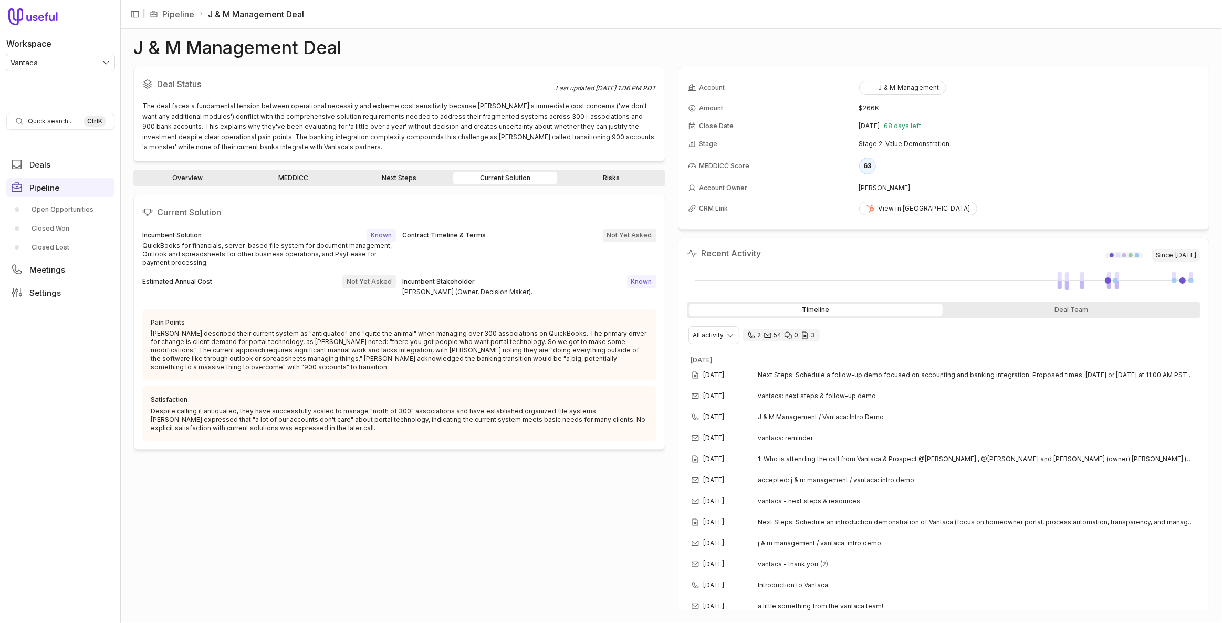
click at [413, 177] on link "Next Steps" at bounding box center [399, 178] width 104 height 13
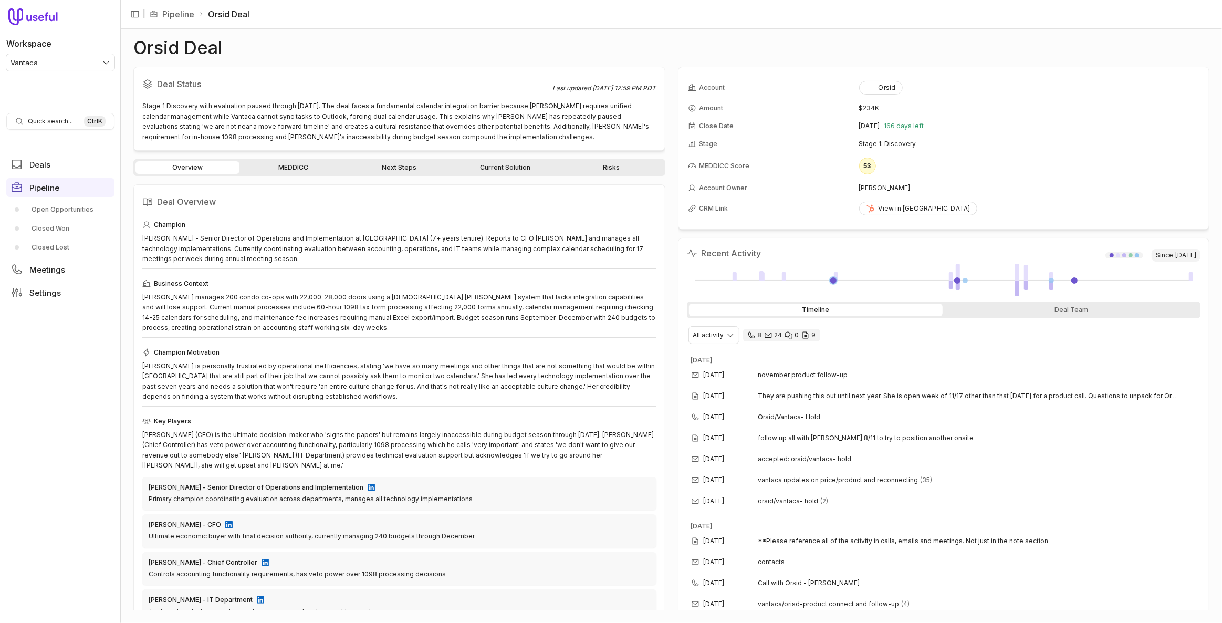
click at [399, 171] on link "Next Steps" at bounding box center [399, 167] width 104 height 13
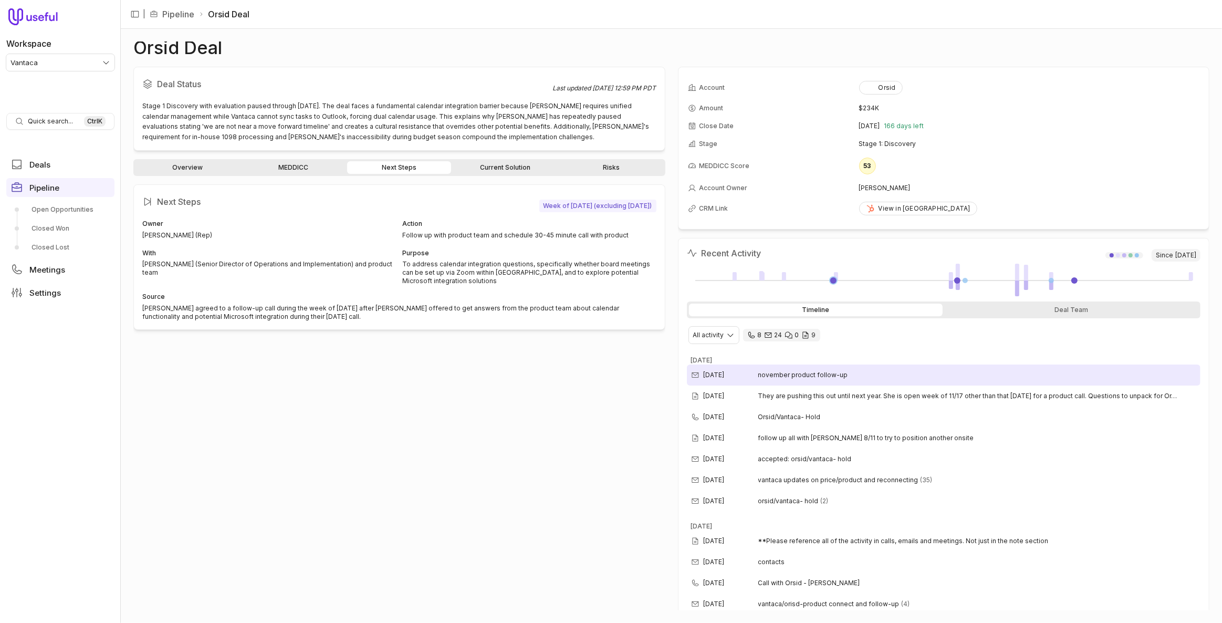
click at [725, 372] on time "[DATE]" at bounding box center [714, 375] width 21 height 8
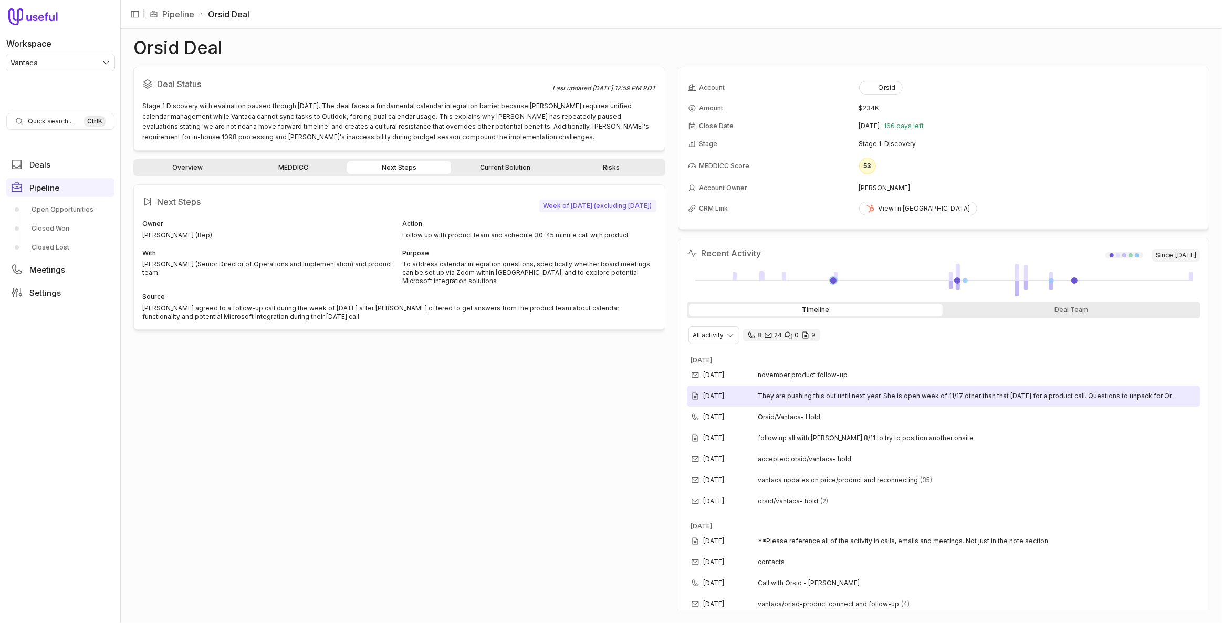
click at [766, 389] on div "[DATE] They are pushing this out until next year. She is open week of 11/17 oth…" at bounding box center [944, 395] width 514 height 21
click at [764, 392] on span "They are pushing this out until next year. She is open week of 11/17 other than…" at bounding box center [977, 396] width 438 height 8
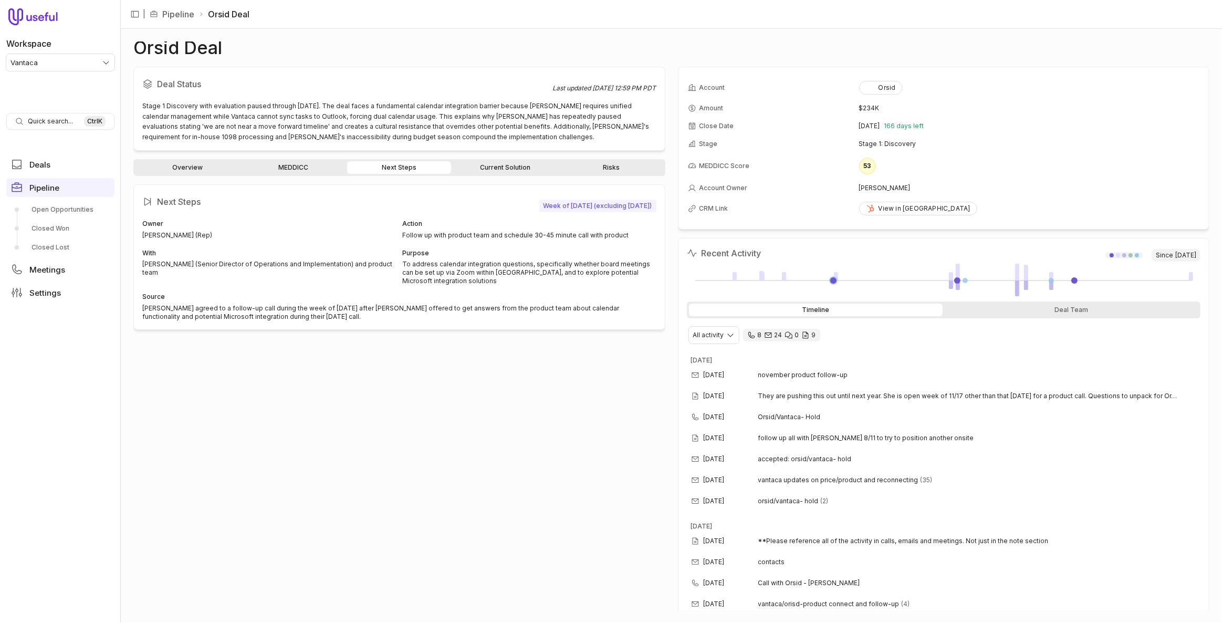
click at [564, 428] on div "Next Steps Week of November 17, 2025 (excluding Tuesday) Owner Nora Campbell (R…" at bounding box center [399, 397] width 532 height 426
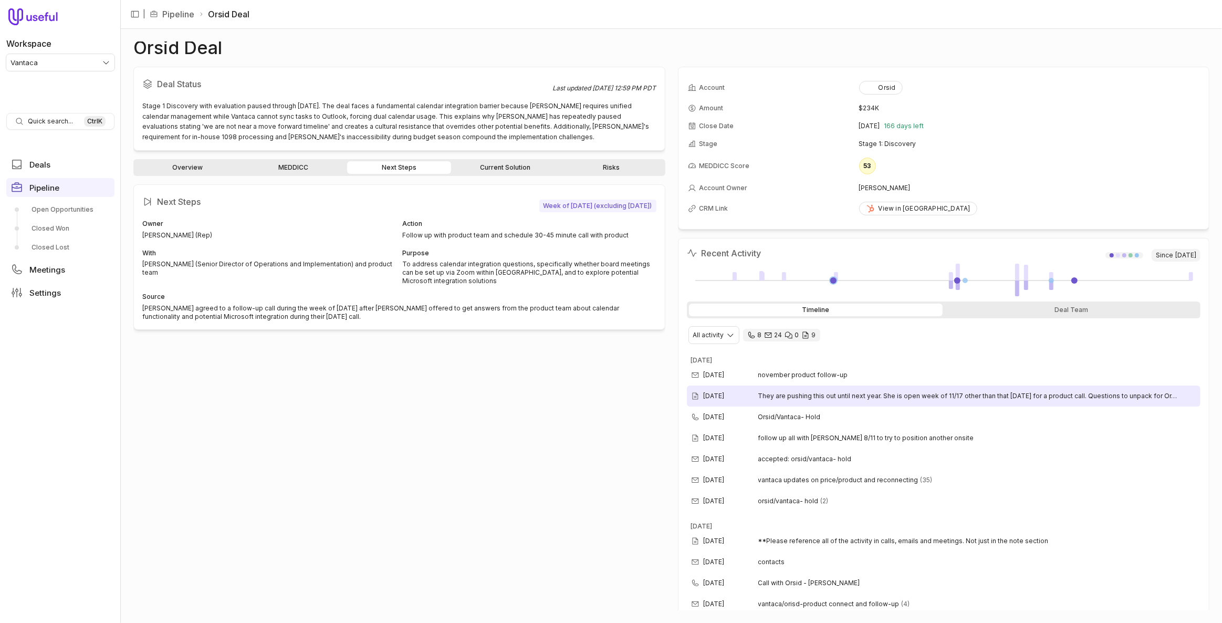
click at [716, 401] on div "Sep 11, 2025 They are pushing this out until next year. She is open week of 11/…" at bounding box center [944, 395] width 514 height 21
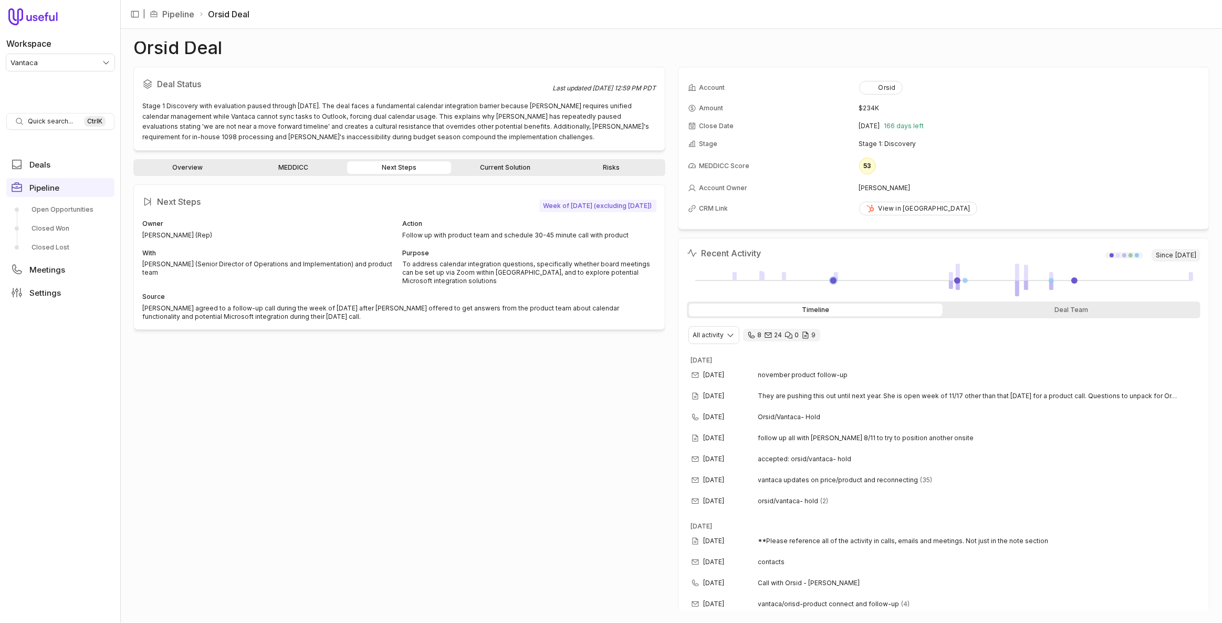
click at [535, 471] on div "Next Steps Week of November 17, 2025 (excluding Tuesday) Owner Nora Campbell (R…" at bounding box center [399, 397] width 532 height 426
click at [468, 425] on div "Next Steps Week of November 17, 2025 (excluding Tuesday) Owner Nora Campbell (R…" at bounding box center [399, 397] width 532 height 426
click at [458, 392] on div "Next Steps Week of November 17, 2025 (excluding Tuesday) Owner Nora Campbell (R…" at bounding box center [399, 397] width 532 height 426
click at [456, 373] on div "Next Steps Week of November 17, 2025 (excluding Tuesday) Owner Nora Campbell (R…" at bounding box center [399, 397] width 532 height 426
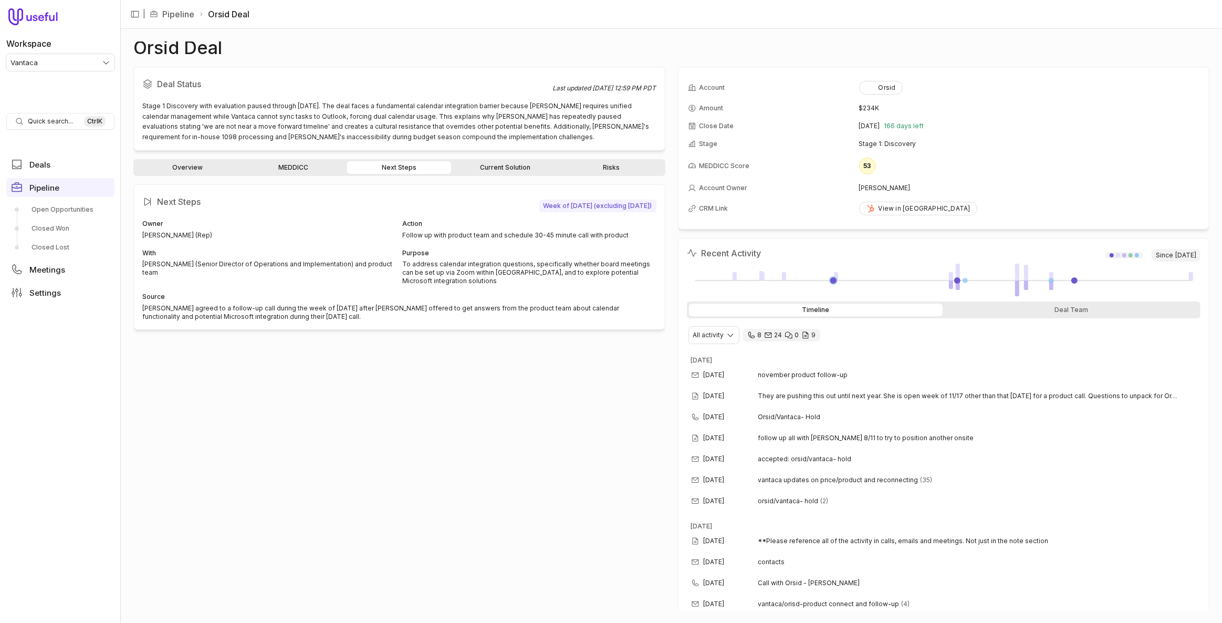
click at [456, 373] on div "Next Steps Week of November 17, 2025 (excluding Tuesday) Owner Nora Campbell (R…" at bounding box center [399, 397] width 532 height 426
click at [60, 218] on div "Open Opportunities Closed Won Closed Lost" at bounding box center [60, 228] width 108 height 55
click at [57, 215] on link "Open Opportunities" at bounding box center [60, 209] width 108 height 17
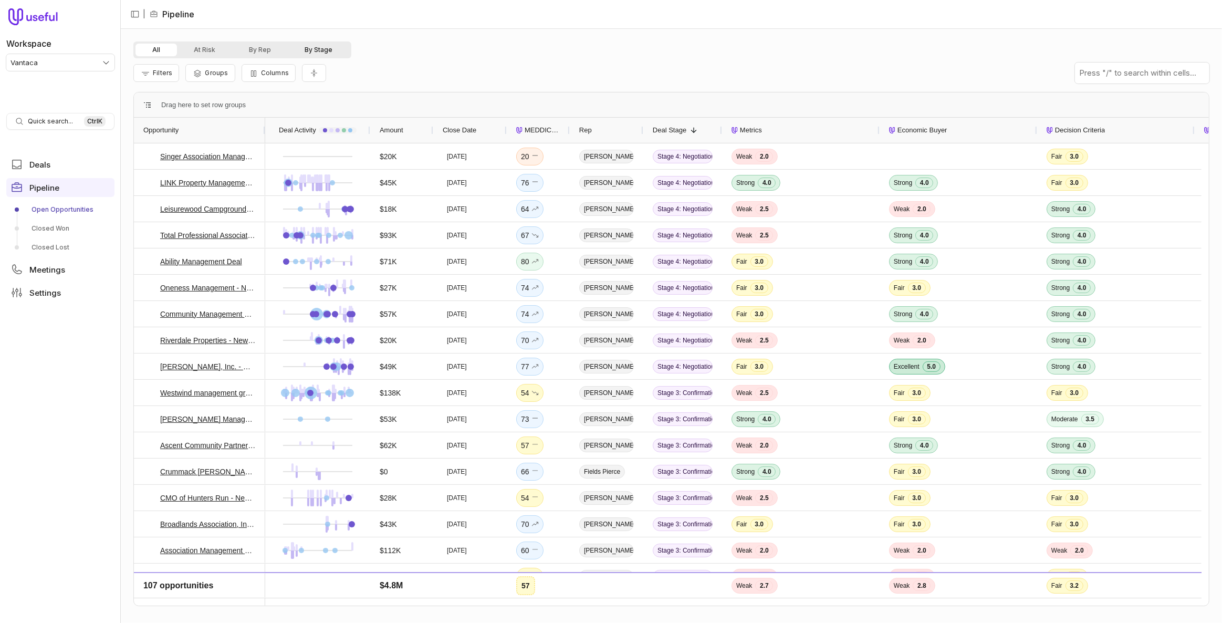
click at [312, 54] on button "By Stage" at bounding box center [318, 50] width 61 height 13
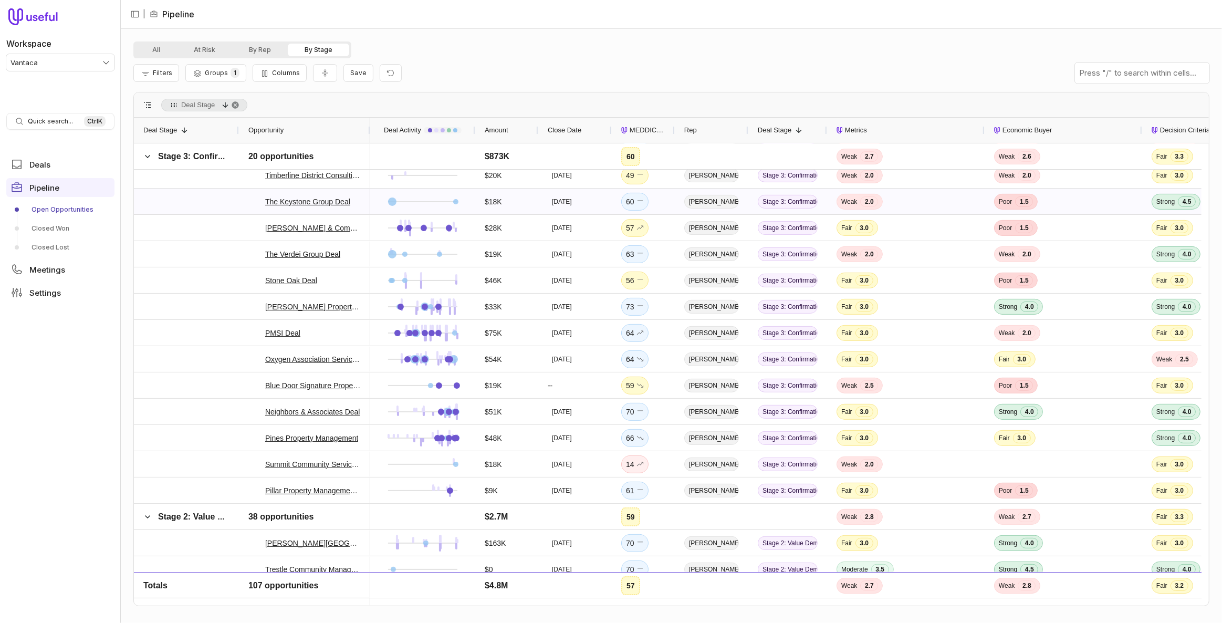
scroll to position [477, 0]
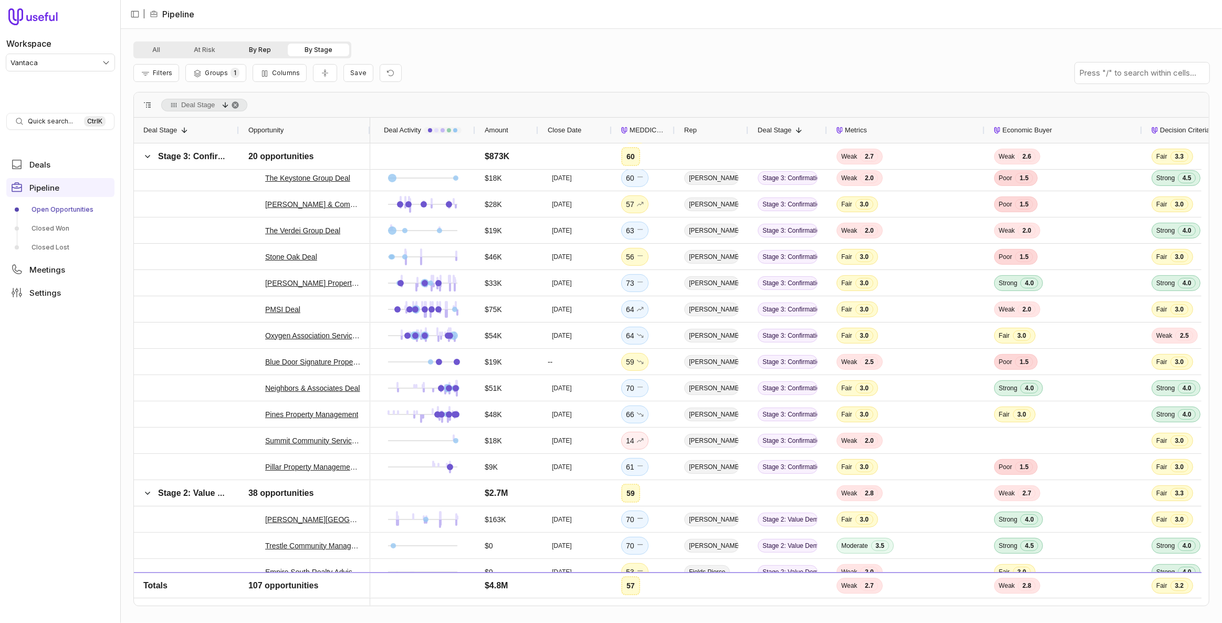
click at [252, 47] on button "By Rep" at bounding box center [260, 50] width 56 height 13
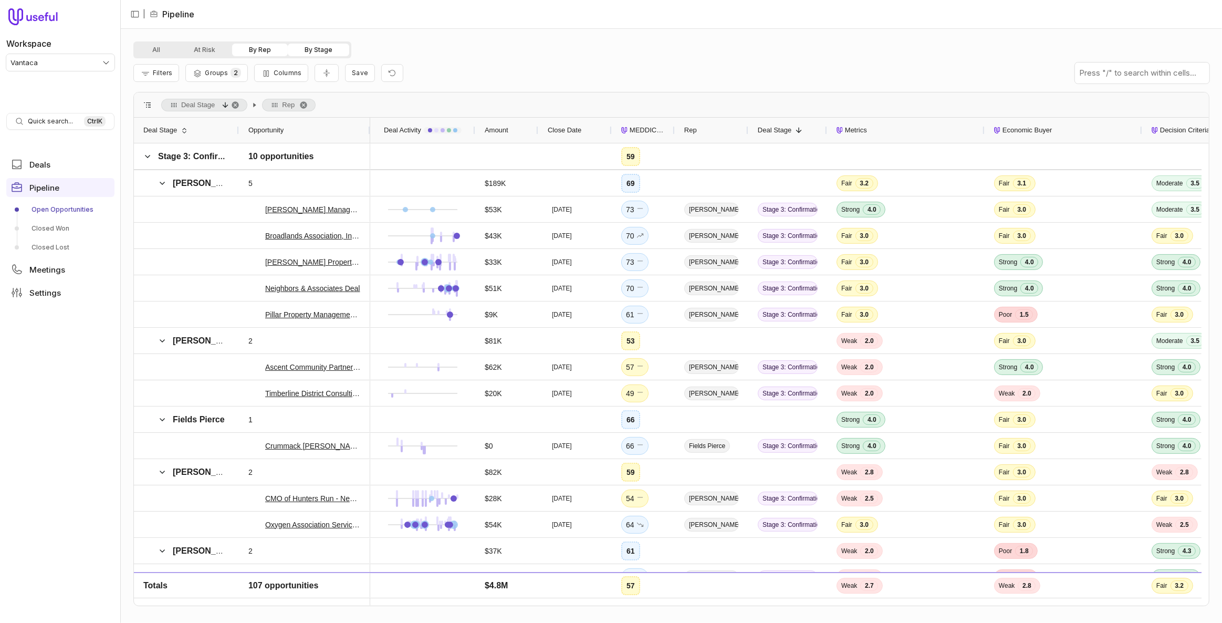
click at [311, 50] on button "By Stage" at bounding box center [318, 50] width 61 height 13
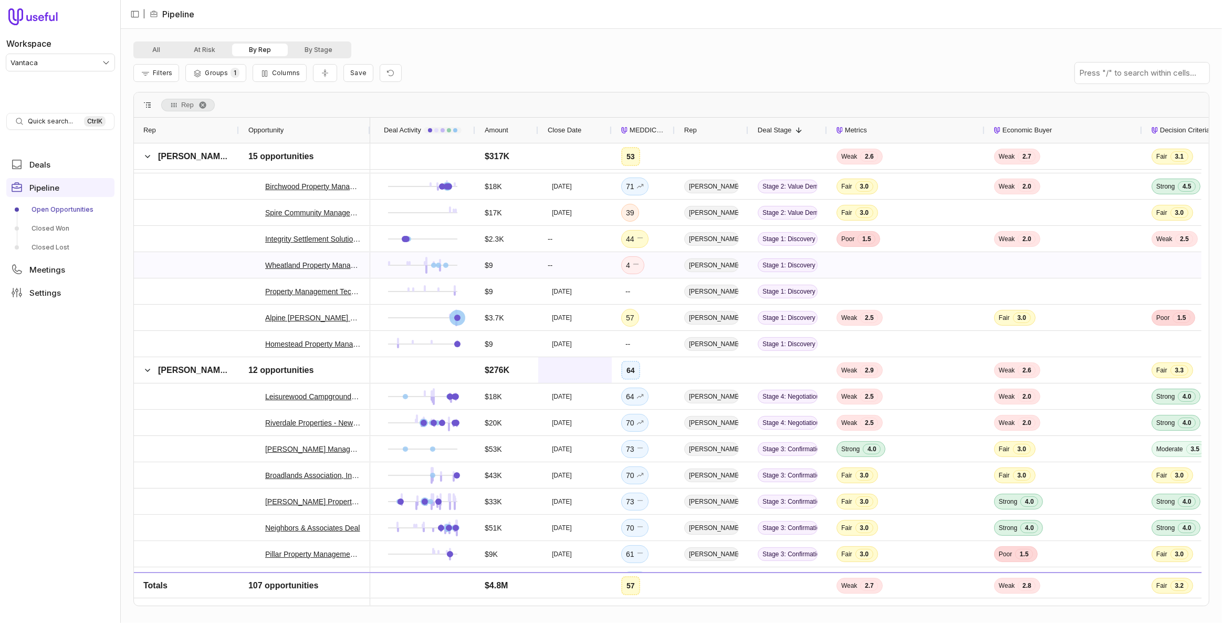
scroll to position [269, 0]
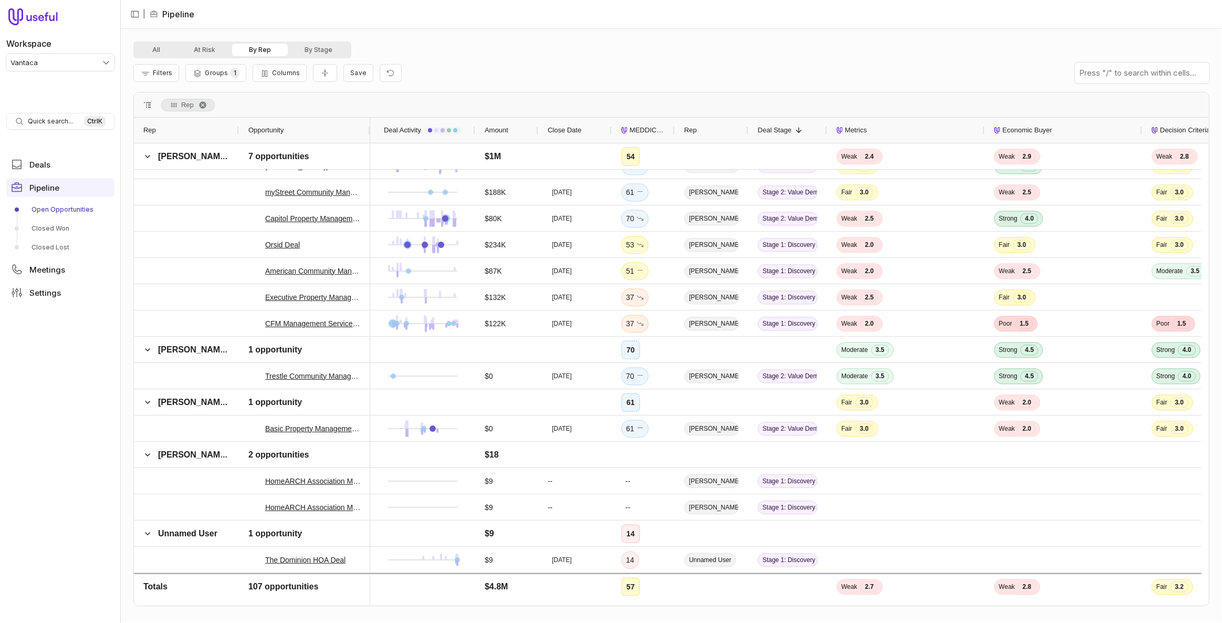
click at [51, 57] on html "Workspace Vantaca Quick search... Ctrl K Deals Pipeline Open Opportunities Clos…" at bounding box center [611, 311] width 1222 height 623
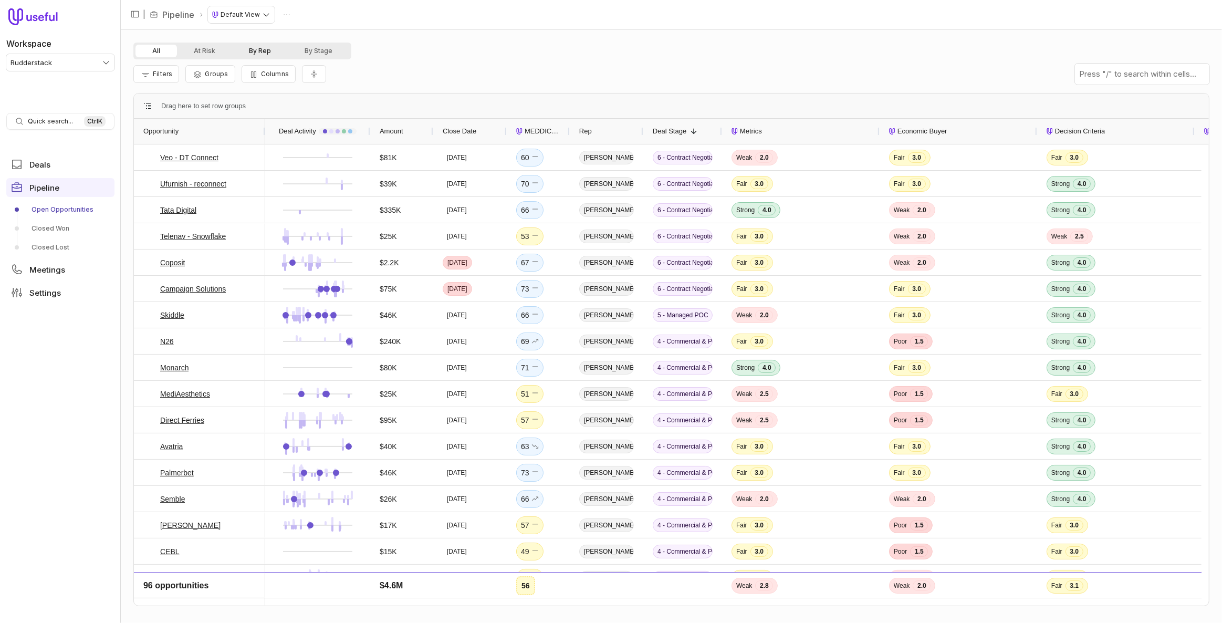
click at [260, 52] on button "By Rep" at bounding box center [260, 51] width 56 height 13
